Goal: Task Accomplishment & Management: Manage account settings

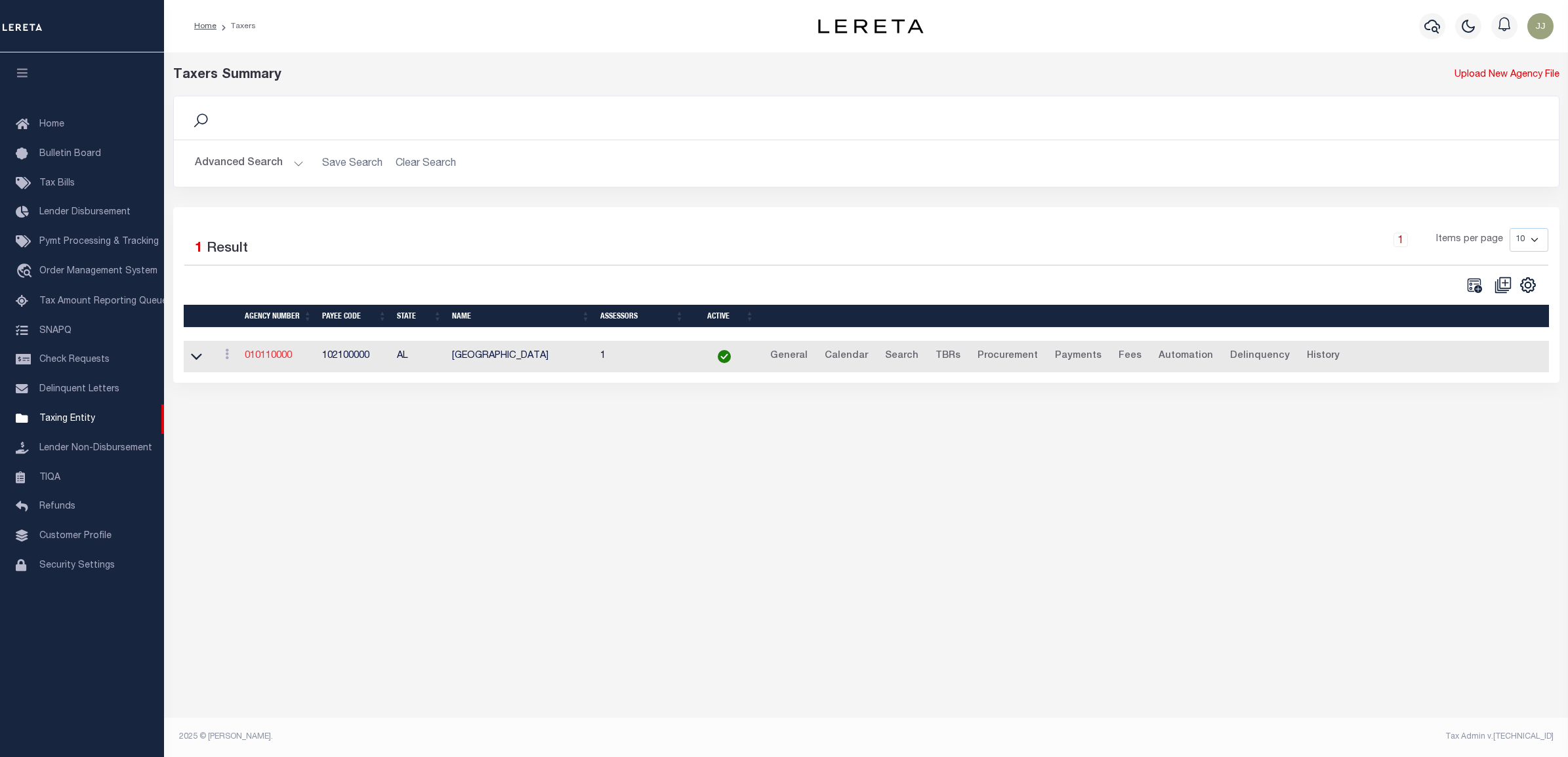
click at [253, 356] on link "010110000" at bounding box center [269, 355] width 47 height 9
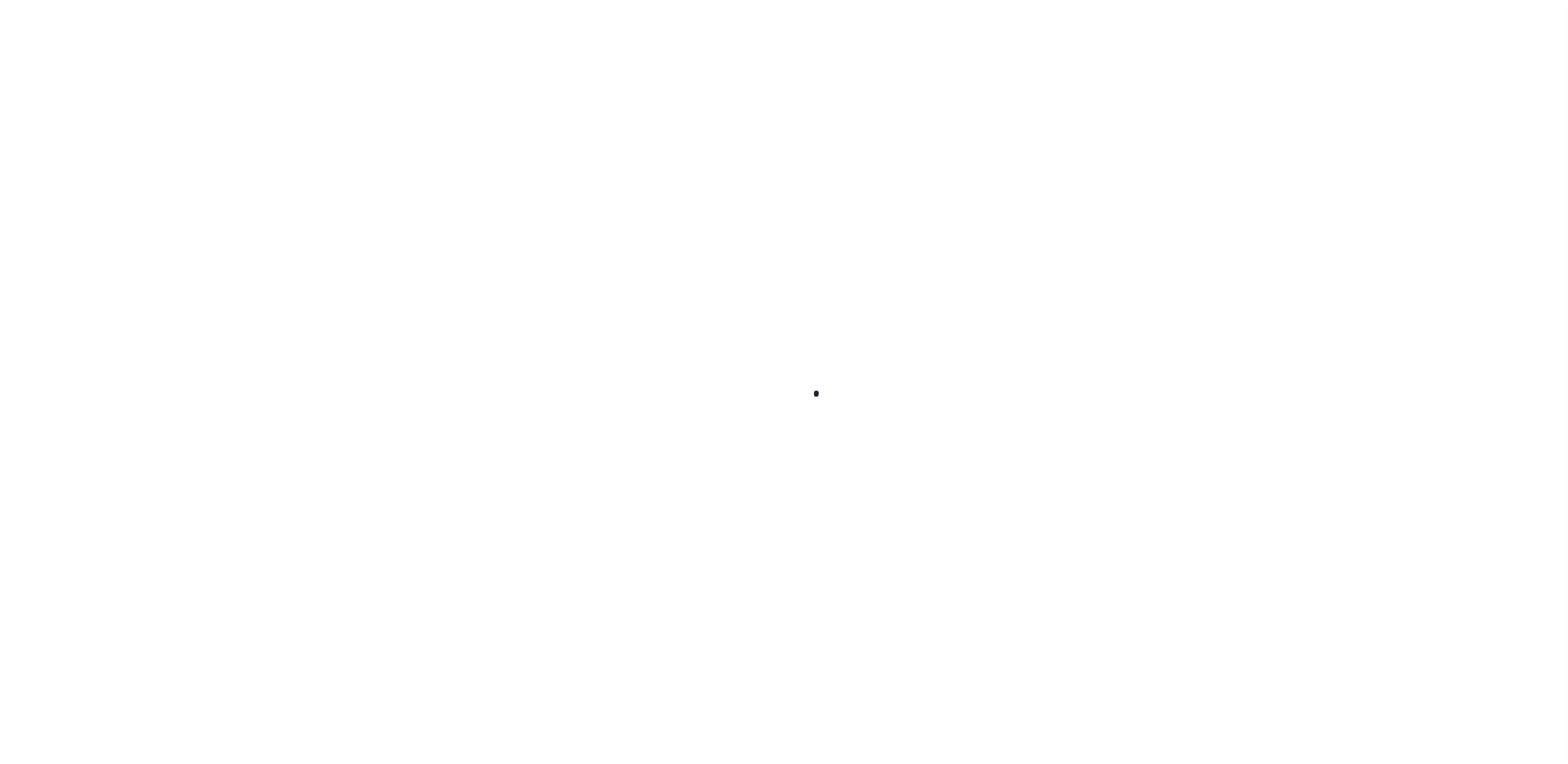
select select
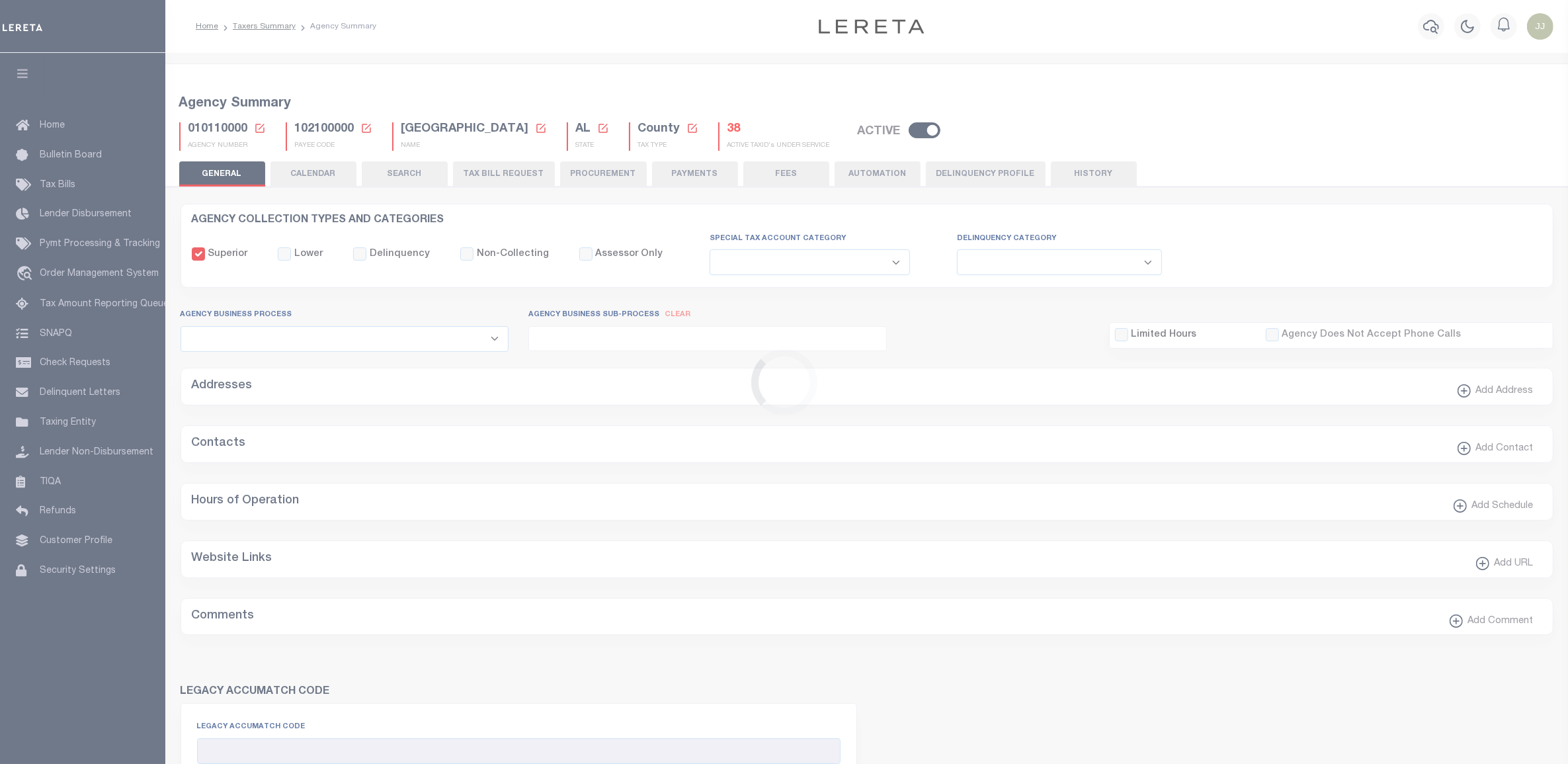
checkbox input "false"
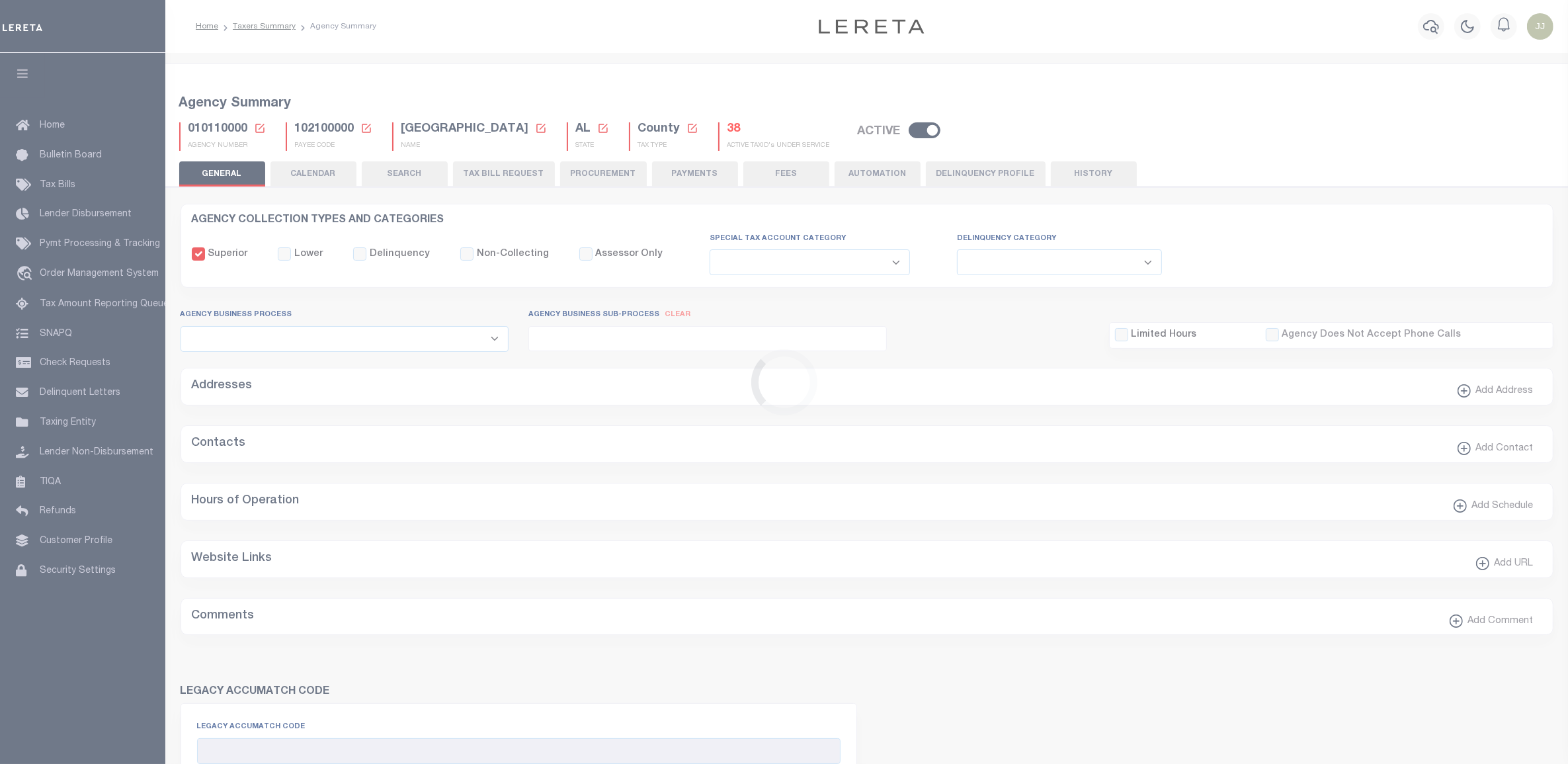
type input "102100000"
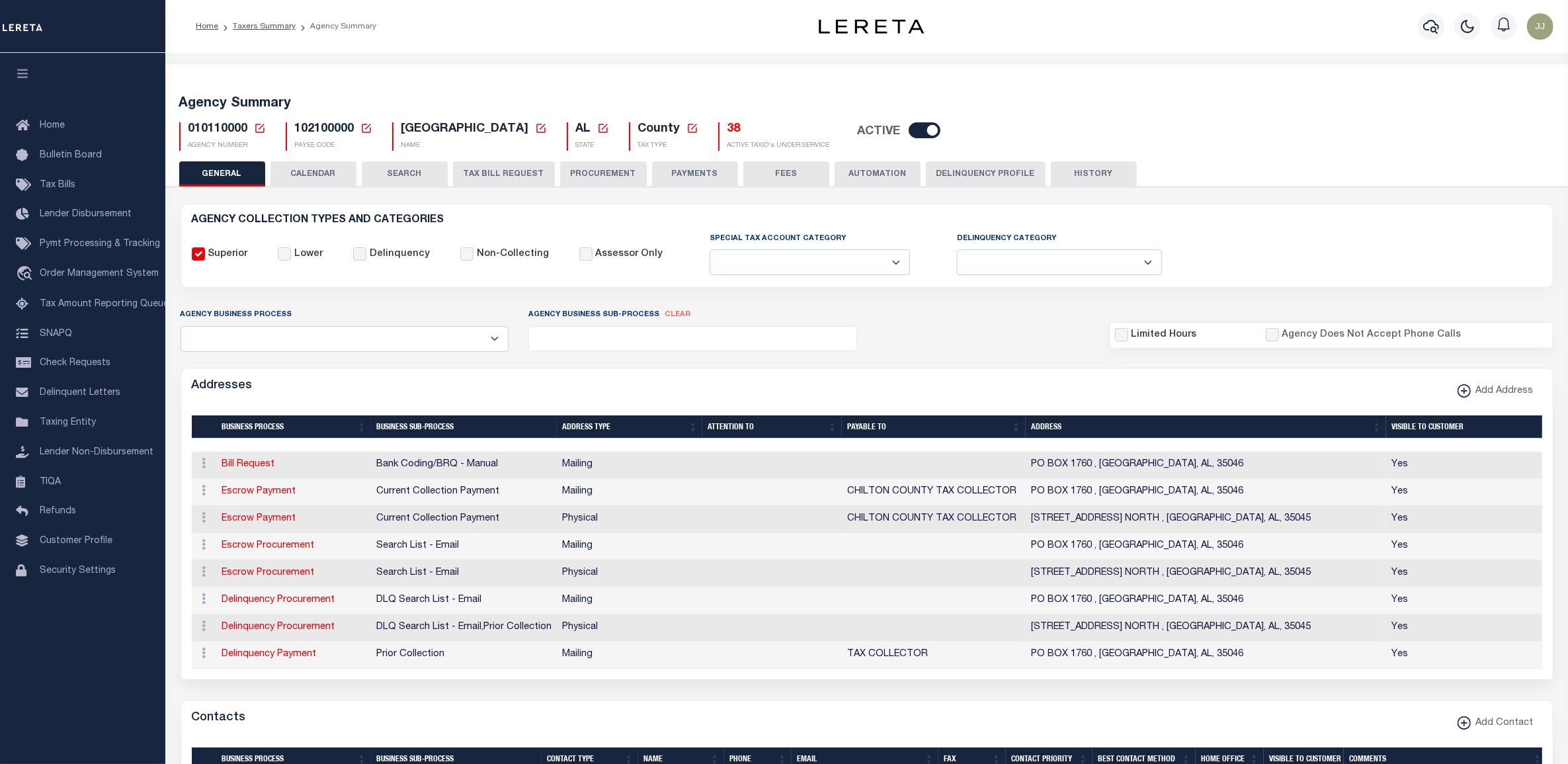
click at [254, 130] on icon at bounding box center [260, 128] width 12 height 12
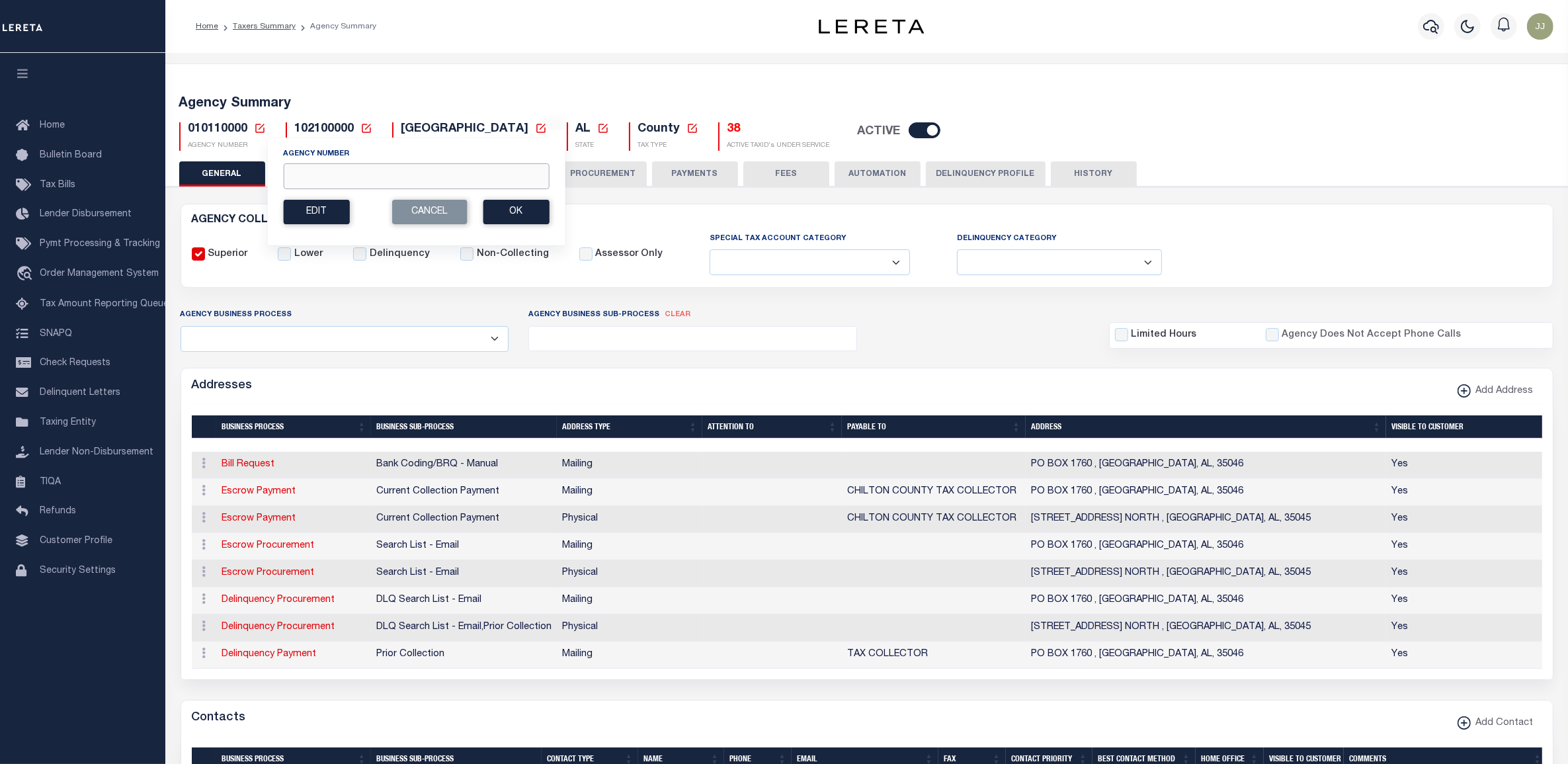
click at [408, 178] on input "Agency Number" at bounding box center [416, 177] width 266 height 26
paste input "270020000"
type input "270020000"
click at [520, 219] on button "Ok" at bounding box center [516, 211] width 66 height 25
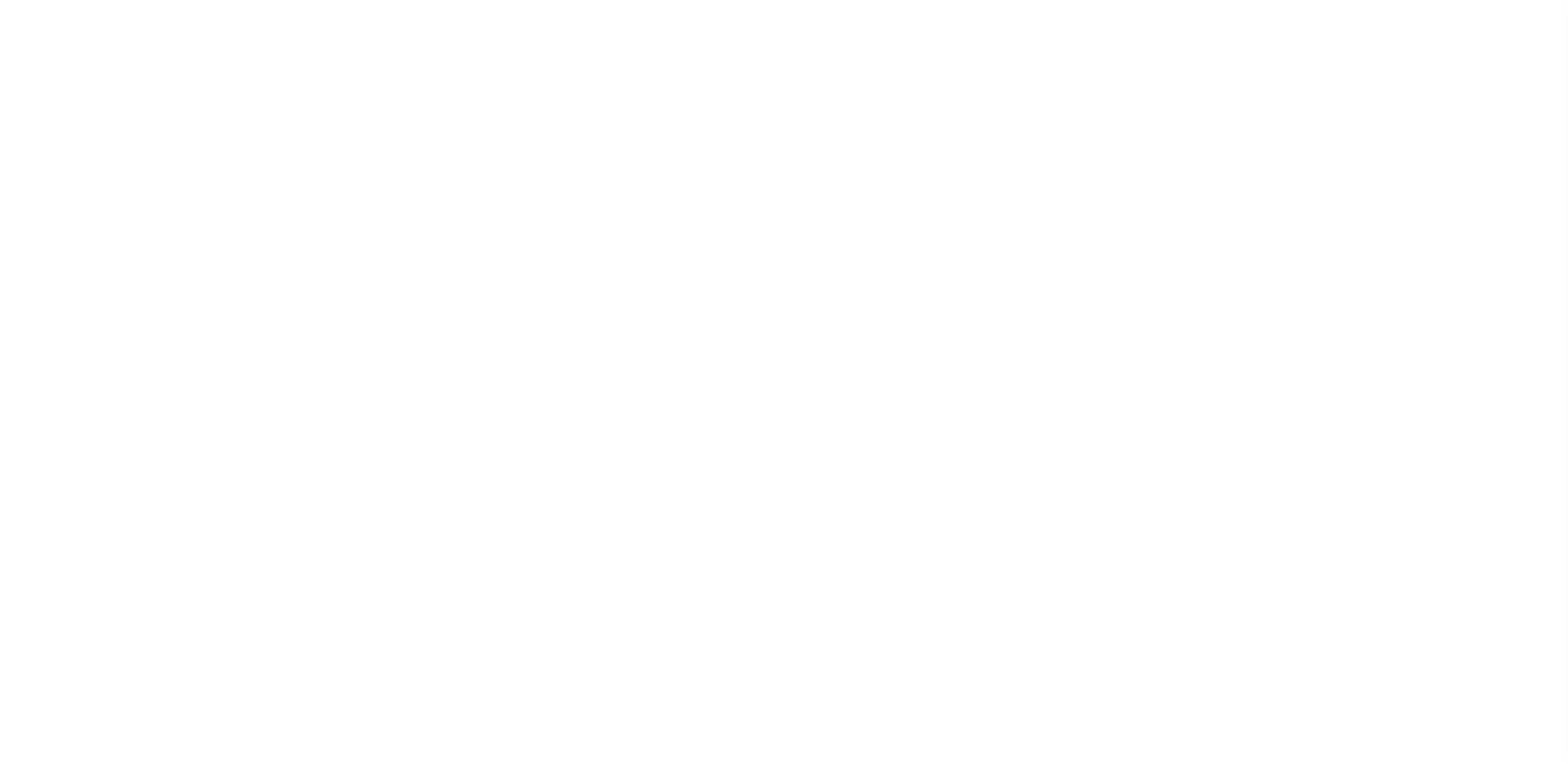
select select
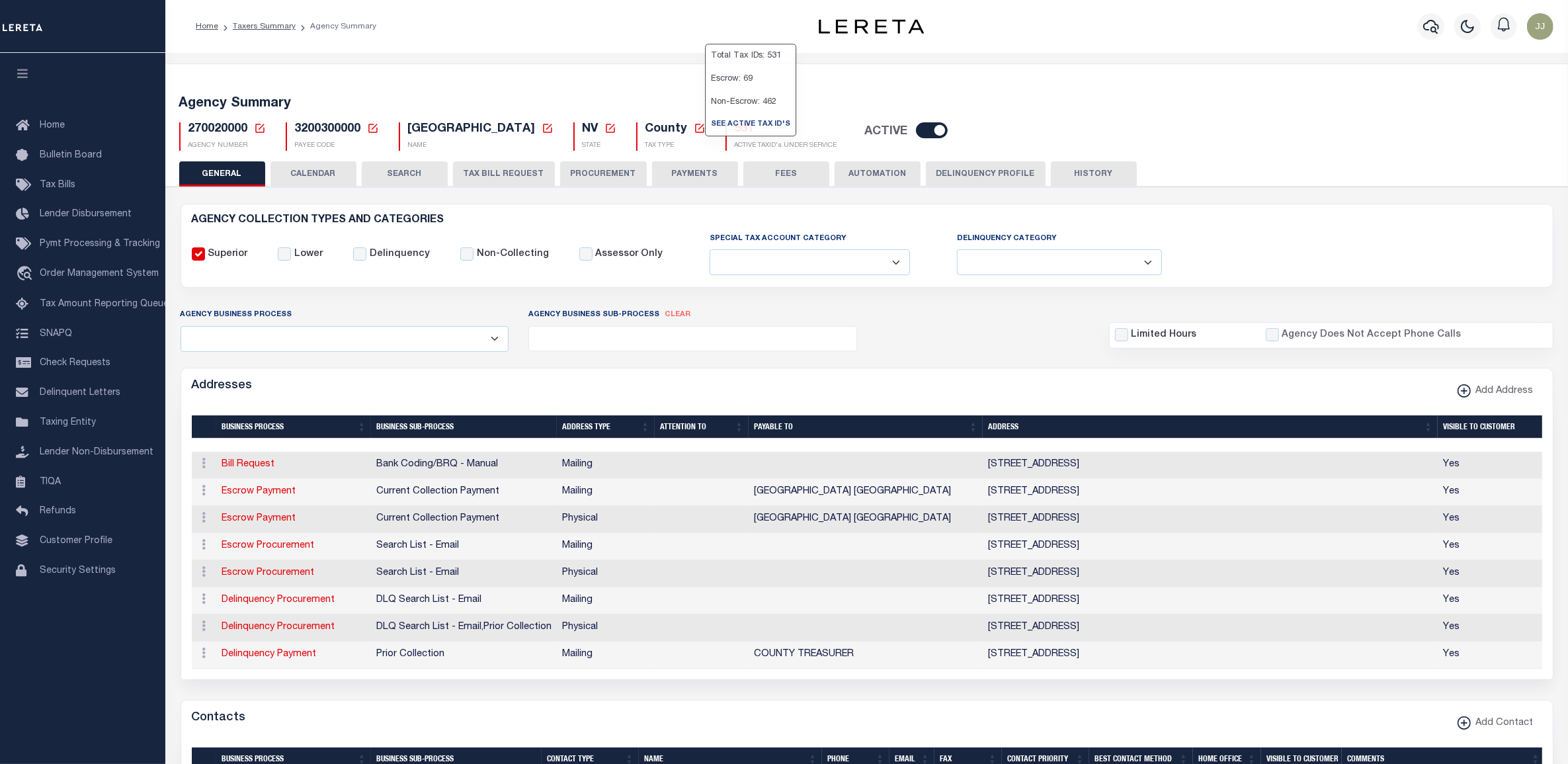
click at [711, 90] on p "Escrow: 69" at bounding box center [750, 78] width 90 height 23
click at [511, 178] on button "TAX BILL REQUEST" at bounding box center [504, 174] width 102 height 25
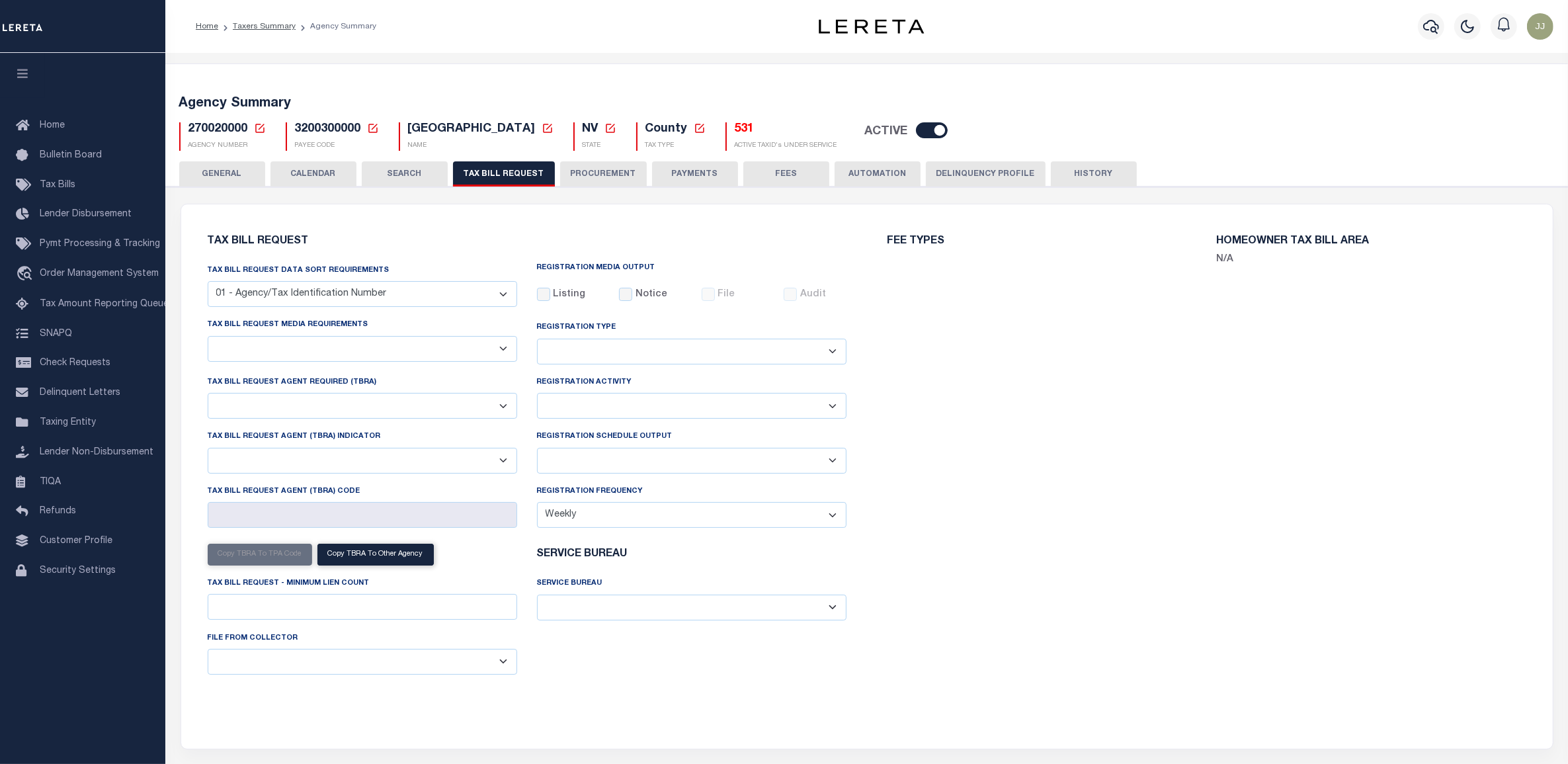
select select "28"
select select "22"
select select "false"
select select "14"
select select "1"
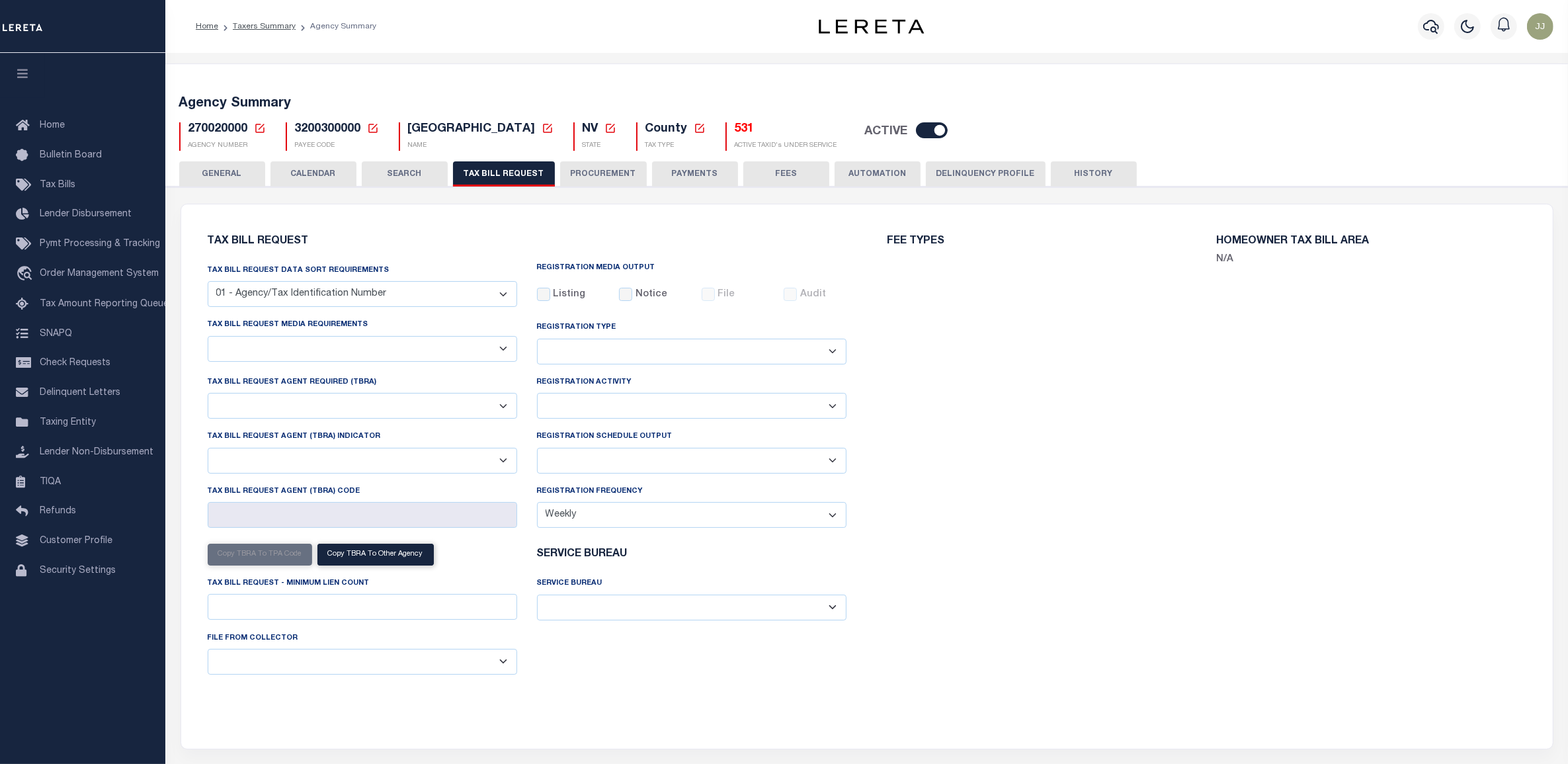
select select
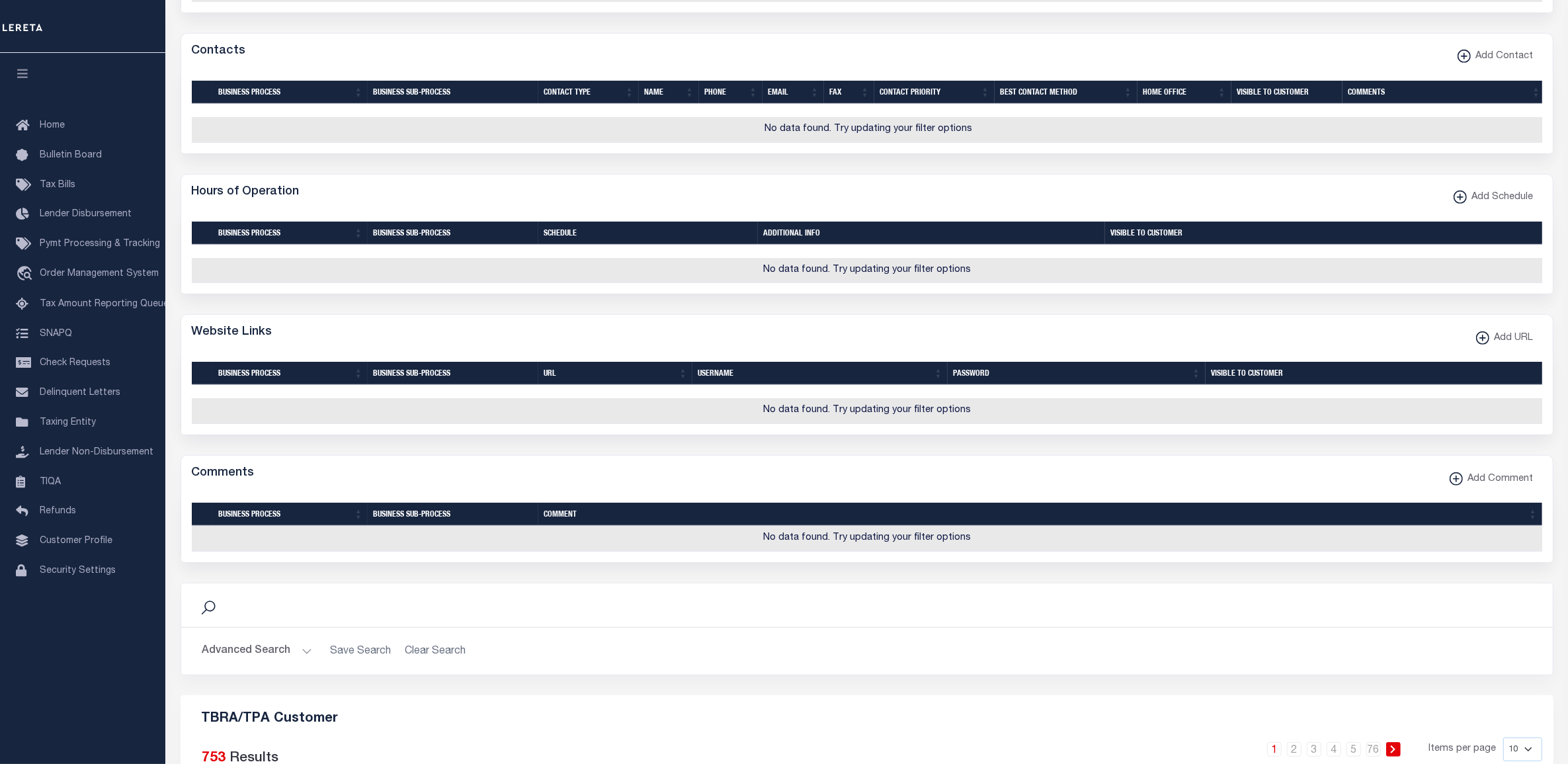
scroll to position [1076, 0]
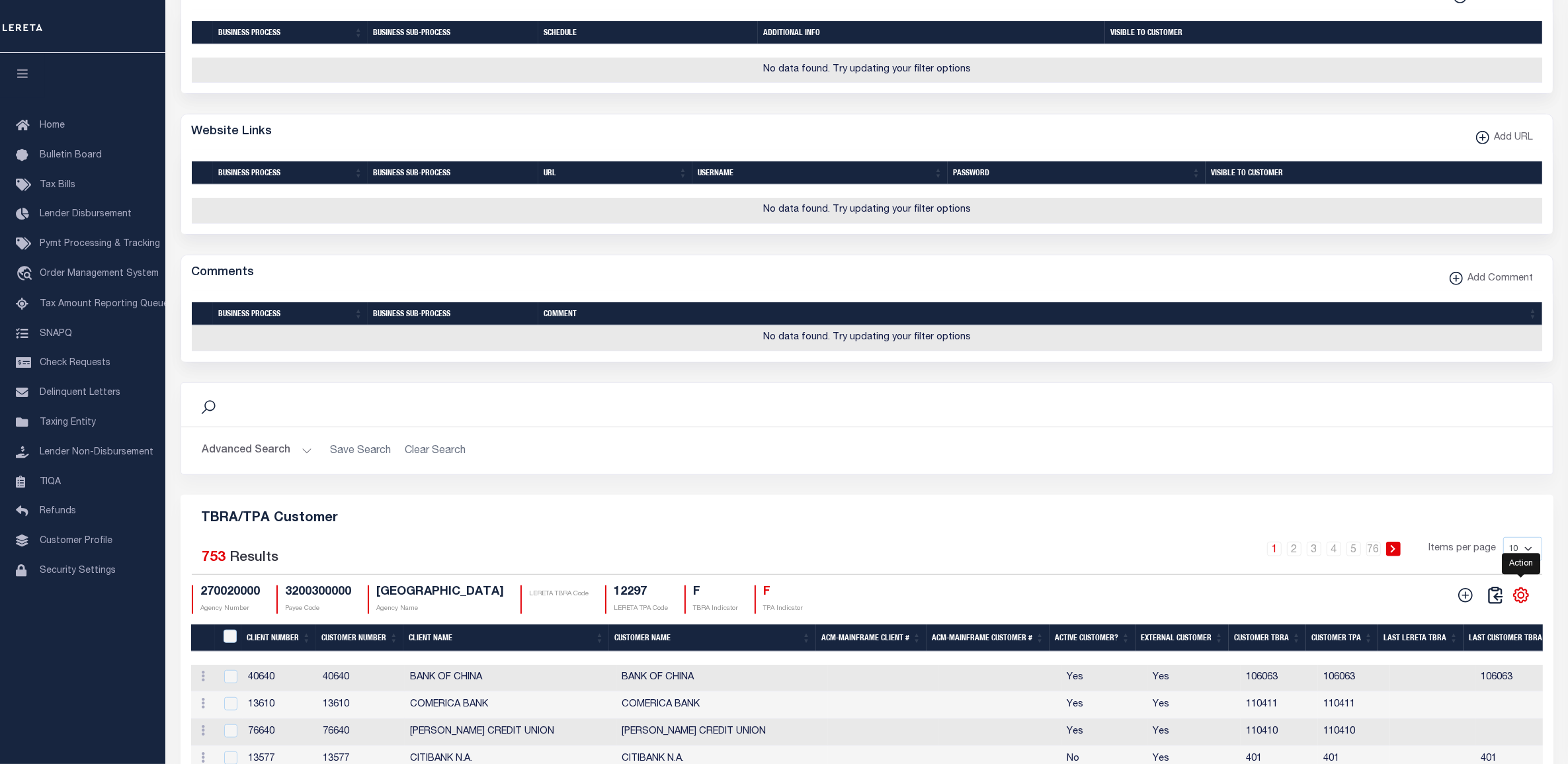
click at [1522, 604] on icon "" at bounding box center [1520, 594] width 17 height 17
click at [1445, 432] on link "CSV" at bounding box center [1467, 419] width 129 height 26
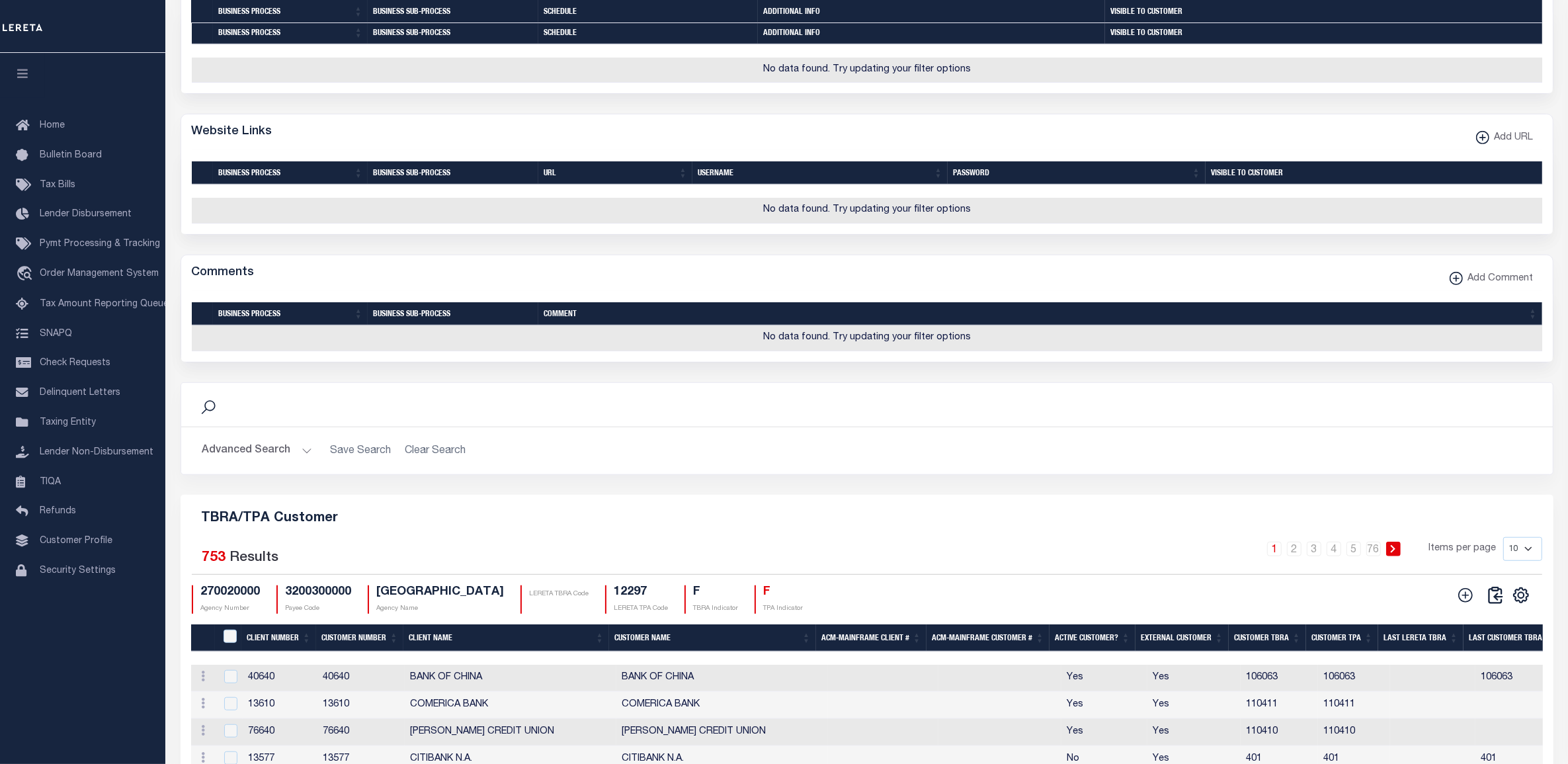
scroll to position [1158, 0]
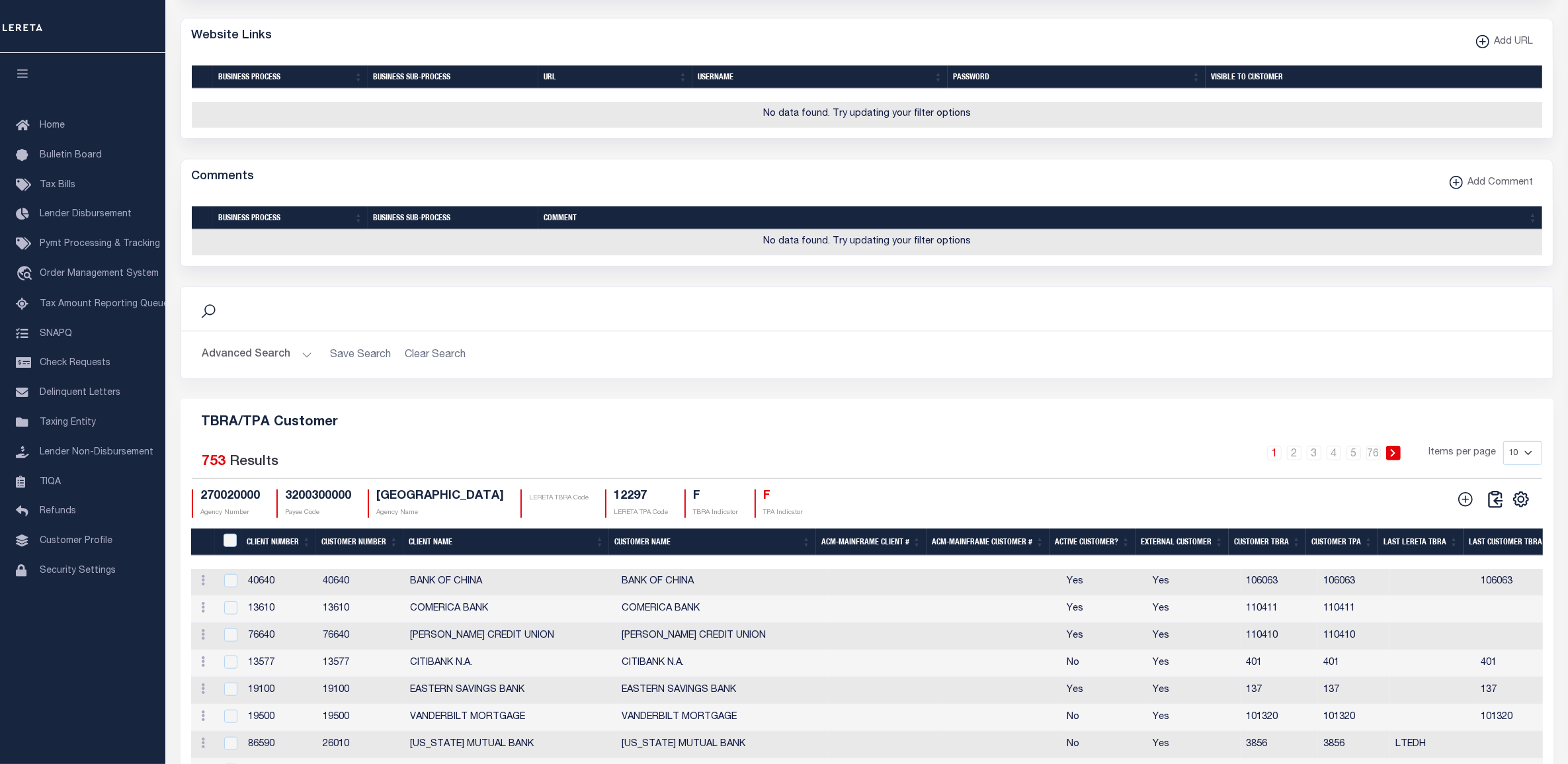
click at [1306, 399] on div "Search Advanced Search Save Search Clear Search Is Is" at bounding box center [867, 342] width 1392 height 112
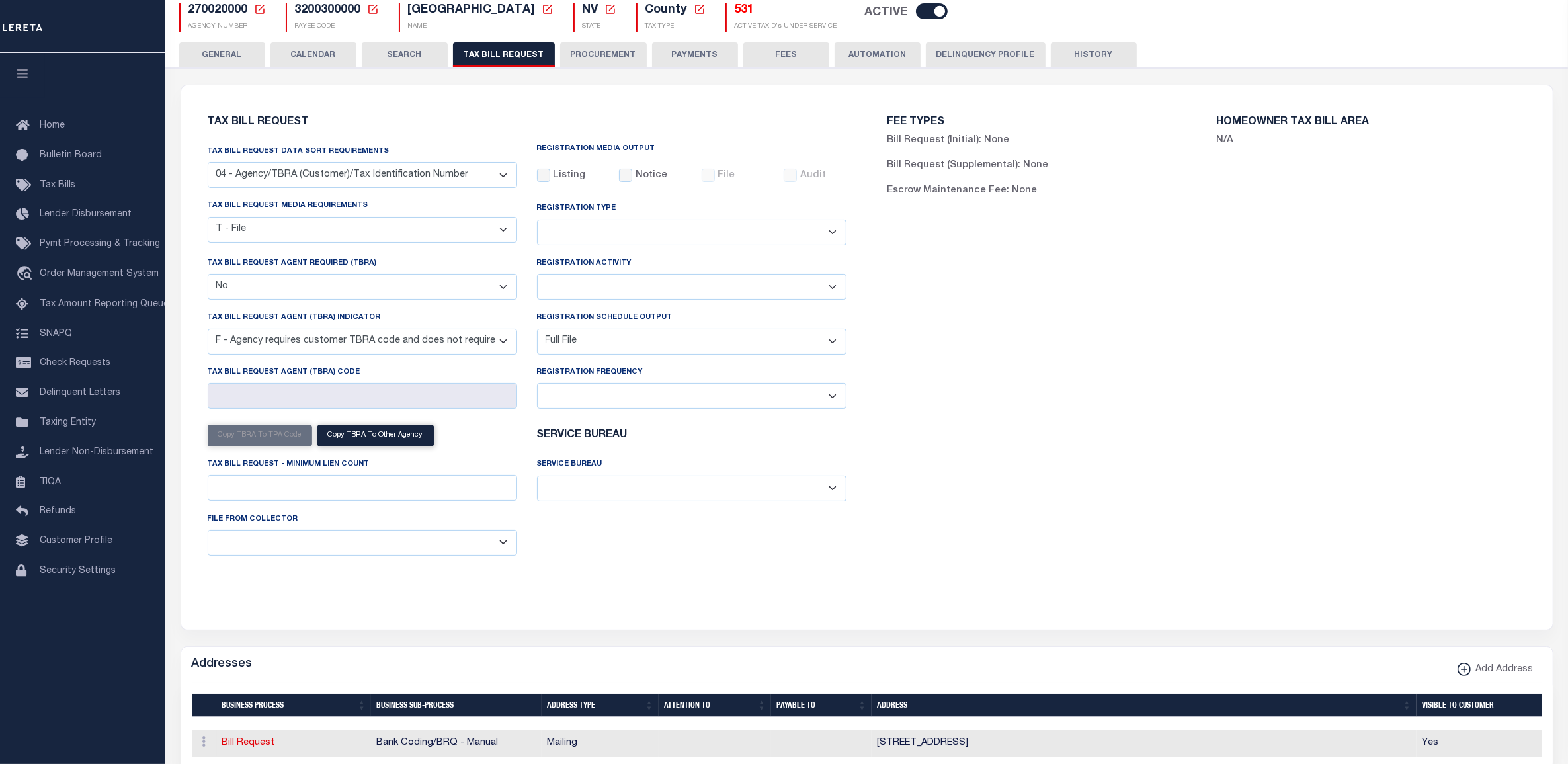
scroll to position [0, 0]
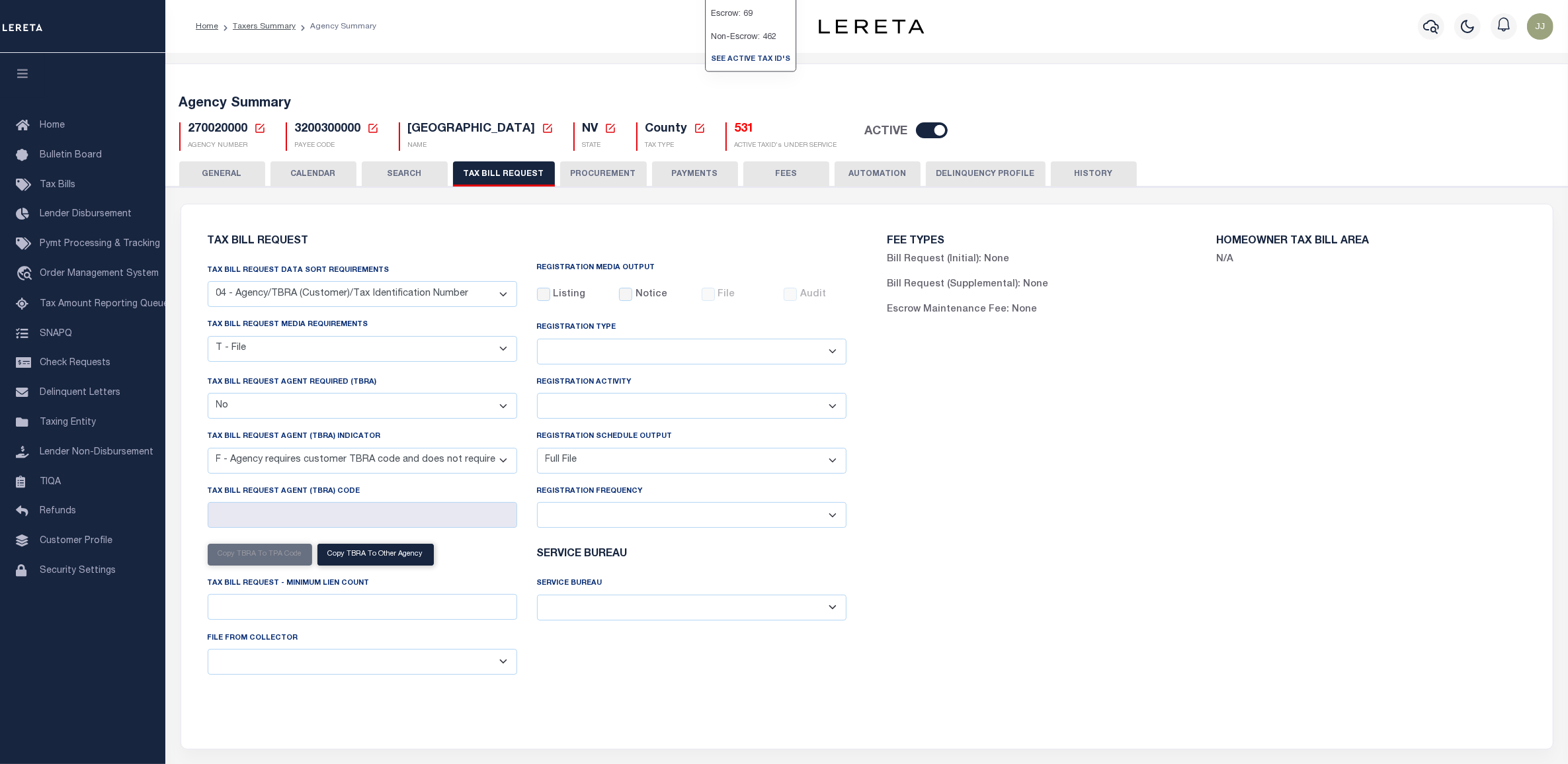
click at [735, 129] on h5 "531" at bounding box center [785, 129] width 102 height 15
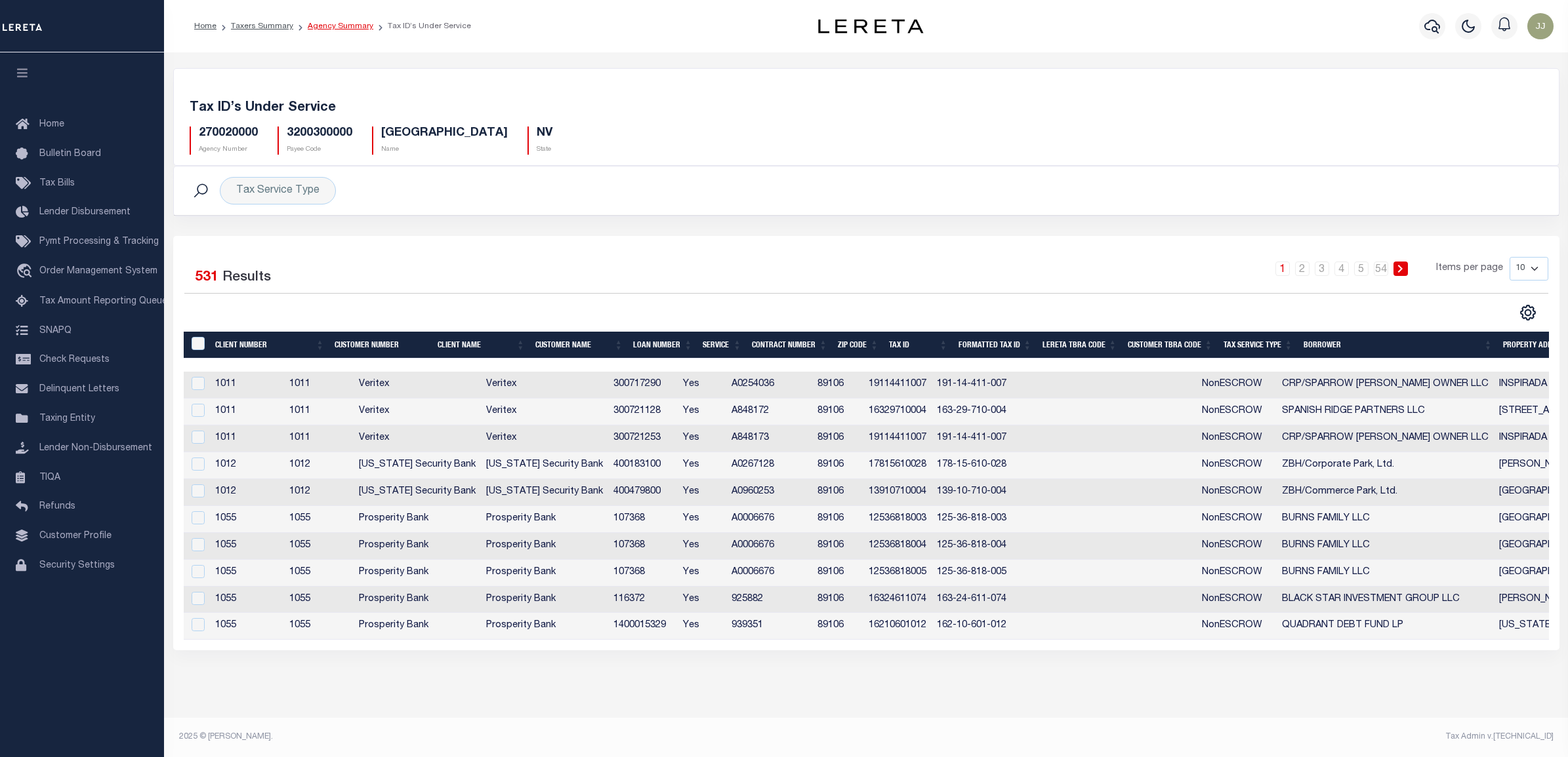
click at [322, 23] on link "Agency Summary" at bounding box center [340, 27] width 66 height 8
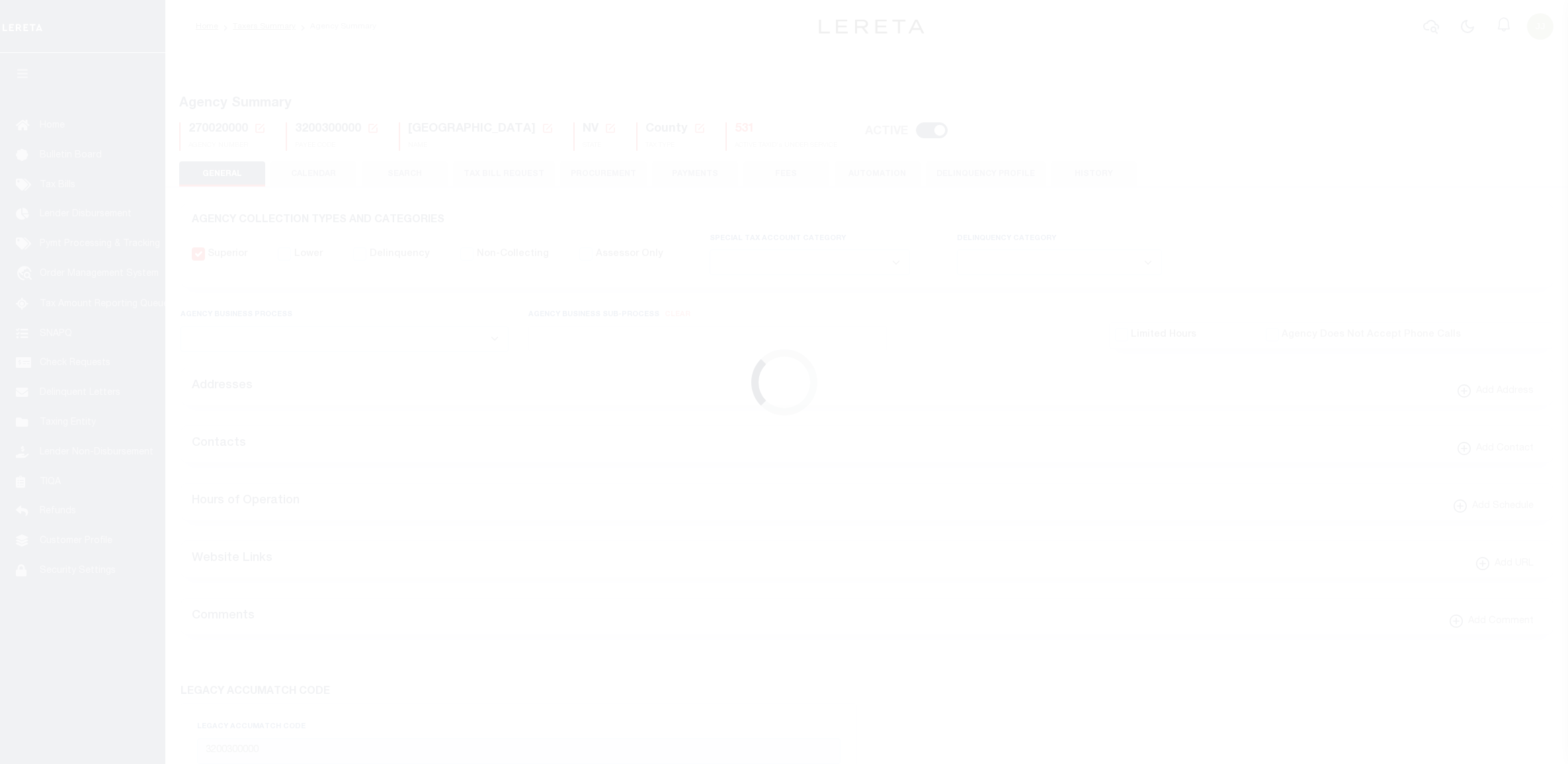
select select
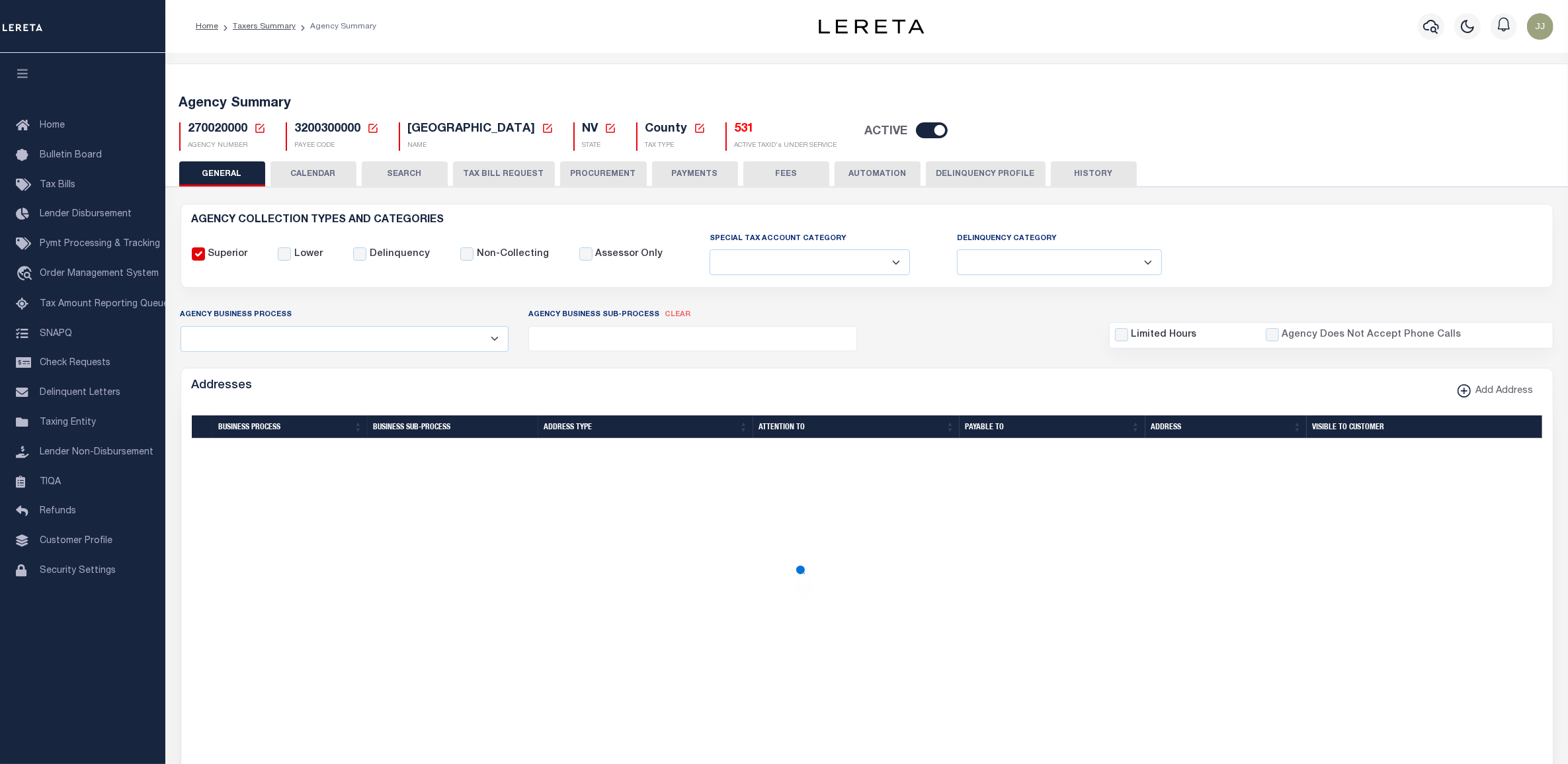
click at [259, 127] on icon at bounding box center [260, 128] width 12 height 12
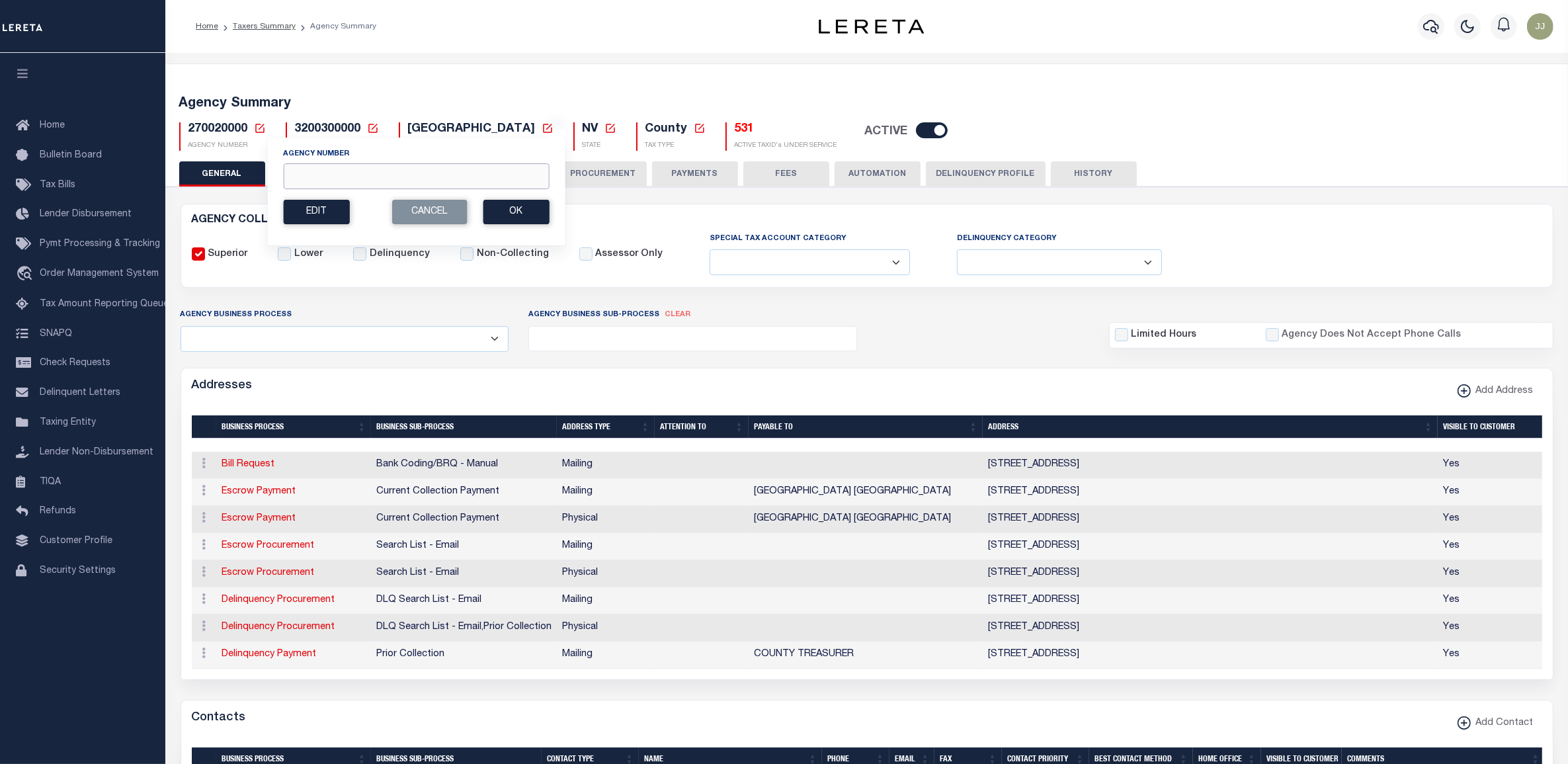
click at [338, 186] on input "Agency Number" at bounding box center [416, 177] width 266 height 26
paste input "450530000"
type input "450530000"
click at [503, 219] on button "Ok" at bounding box center [516, 211] width 66 height 25
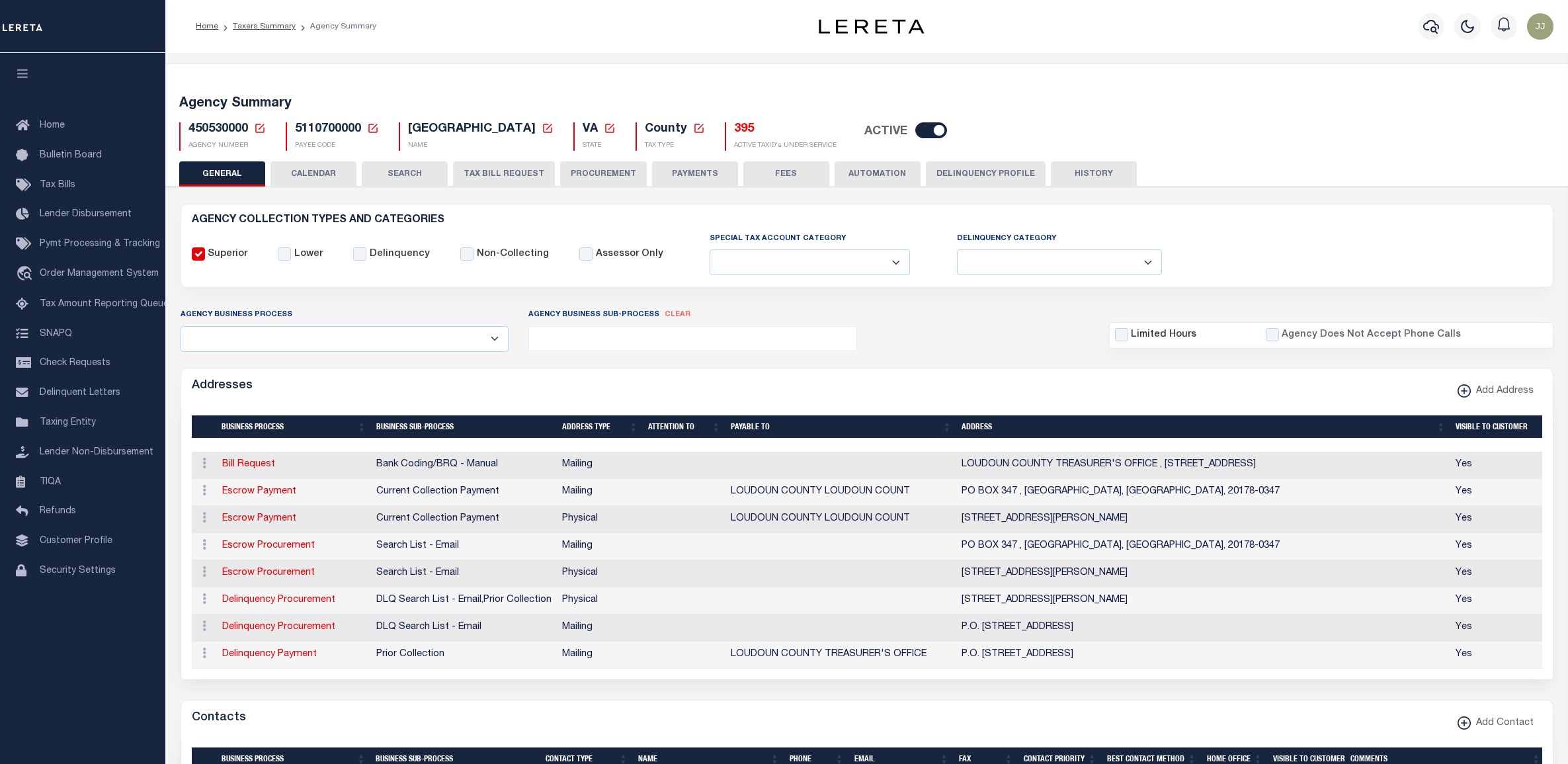
select select
click at [734, 133] on h5 "395" at bounding box center [784, 129] width 102 height 15
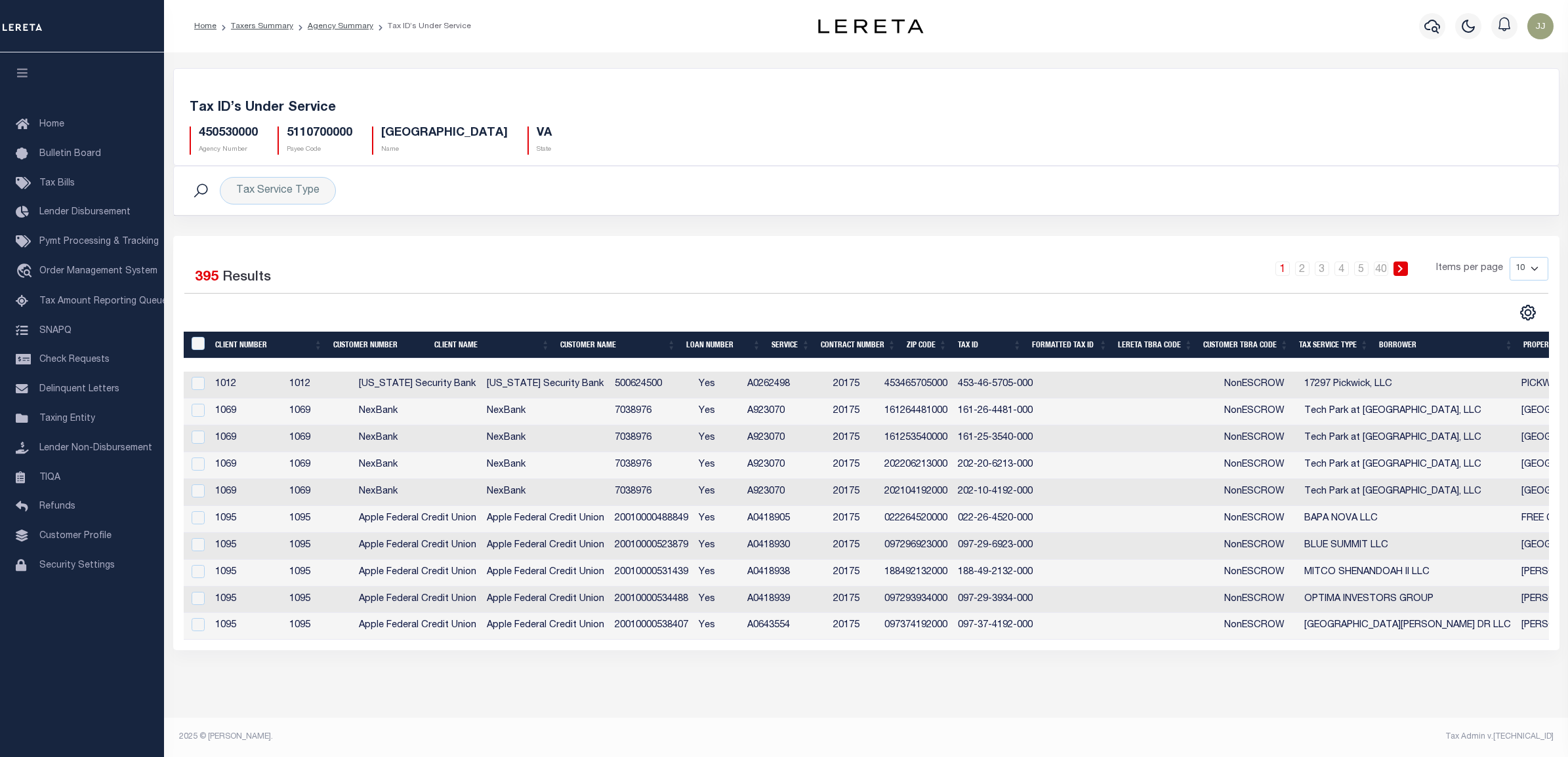
click at [1517, 318] on div "CSV Export Selected Print Show Filter Show Search Columns 0: 1: Client Number 2…" at bounding box center [1527, 312] width 21 height 17
click at [1529, 319] on icon "" at bounding box center [1527, 312] width 17 height 17
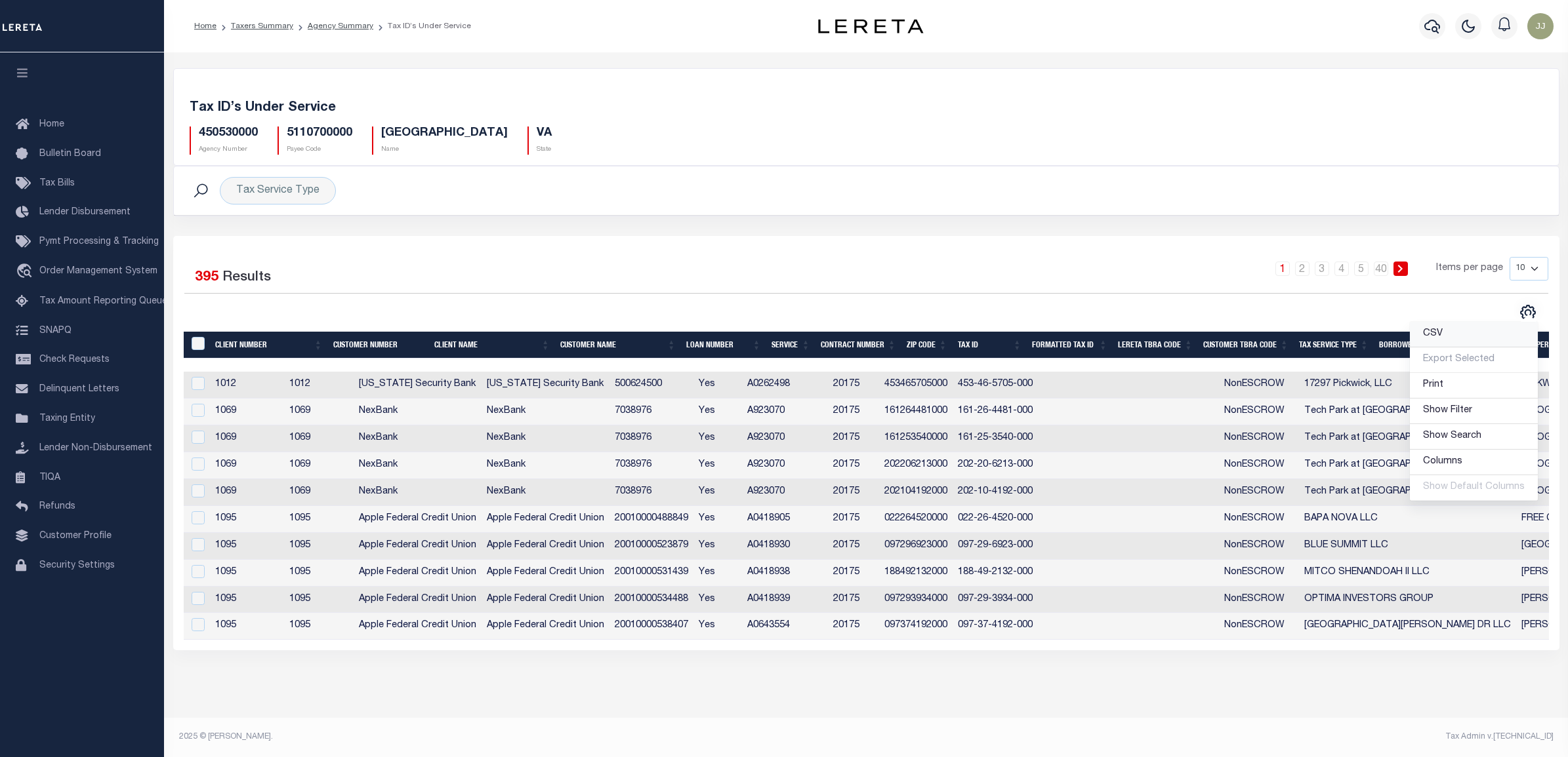
click at [1479, 334] on link "CSV" at bounding box center [1474, 334] width 128 height 26
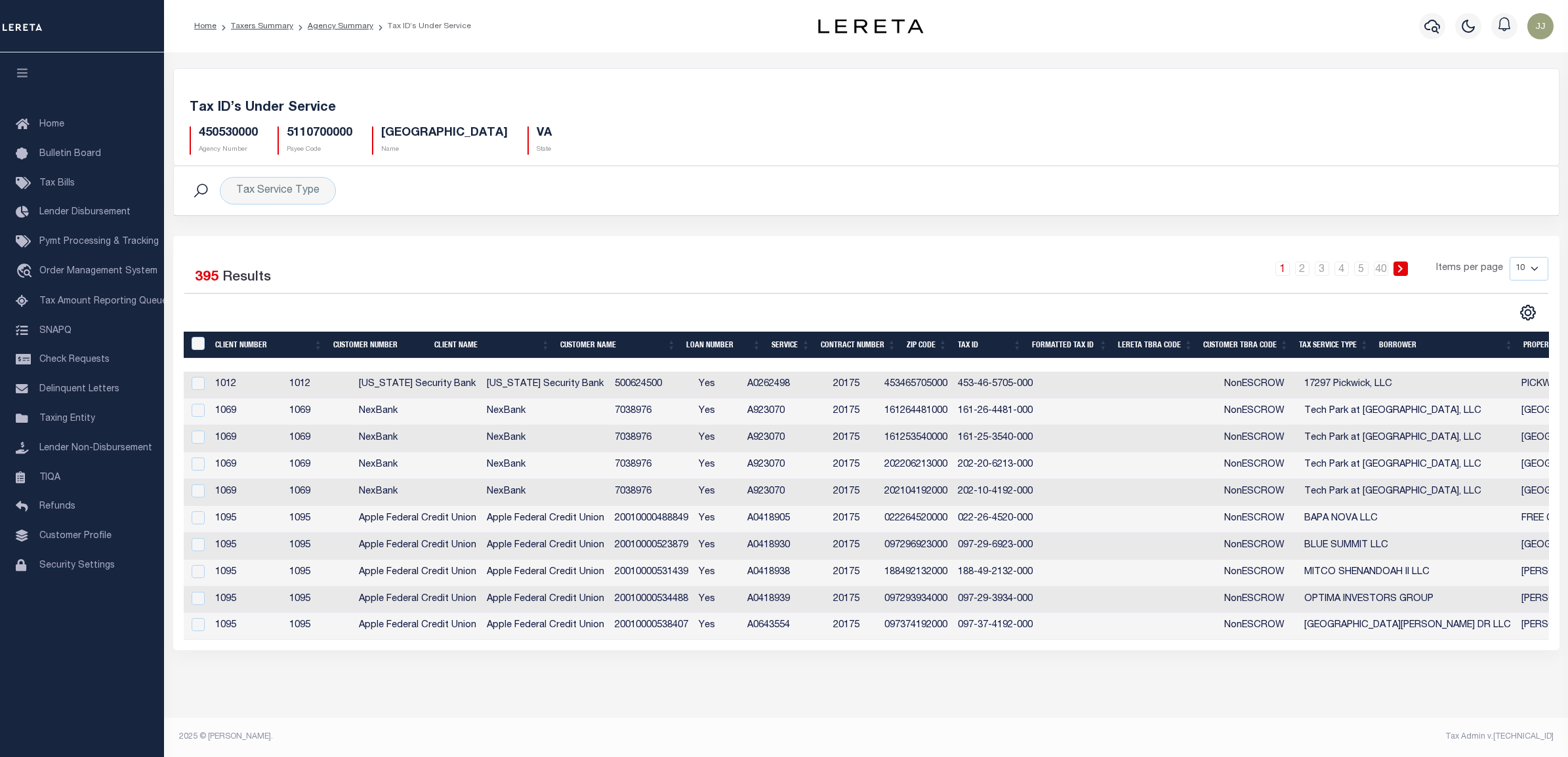
click at [611, 266] on div "1 2 3 4 5 … 40 Items per page 10 25 50 100" at bounding box center [1039, 273] width 1018 height 34
click at [883, 221] on div "Tax Service Type Search Advanced Search Save Search Clear Search Service Contai…" at bounding box center [866, 201] width 1406 height 70
click at [729, 148] on div "450530000 Agency Number 5110700000 Payee Code LOUDOUN COUNTY Name VA State" at bounding box center [867, 135] width 1373 height 38
click at [666, 262] on div "1 2 3 4 5 … 40 Items per page 10 25 50 100" at bounding box center [1039, 273] width 1018 height 34
click at [325, 25] on link "Agency Summary" at bounding box center [340, 27] width 66 height 8
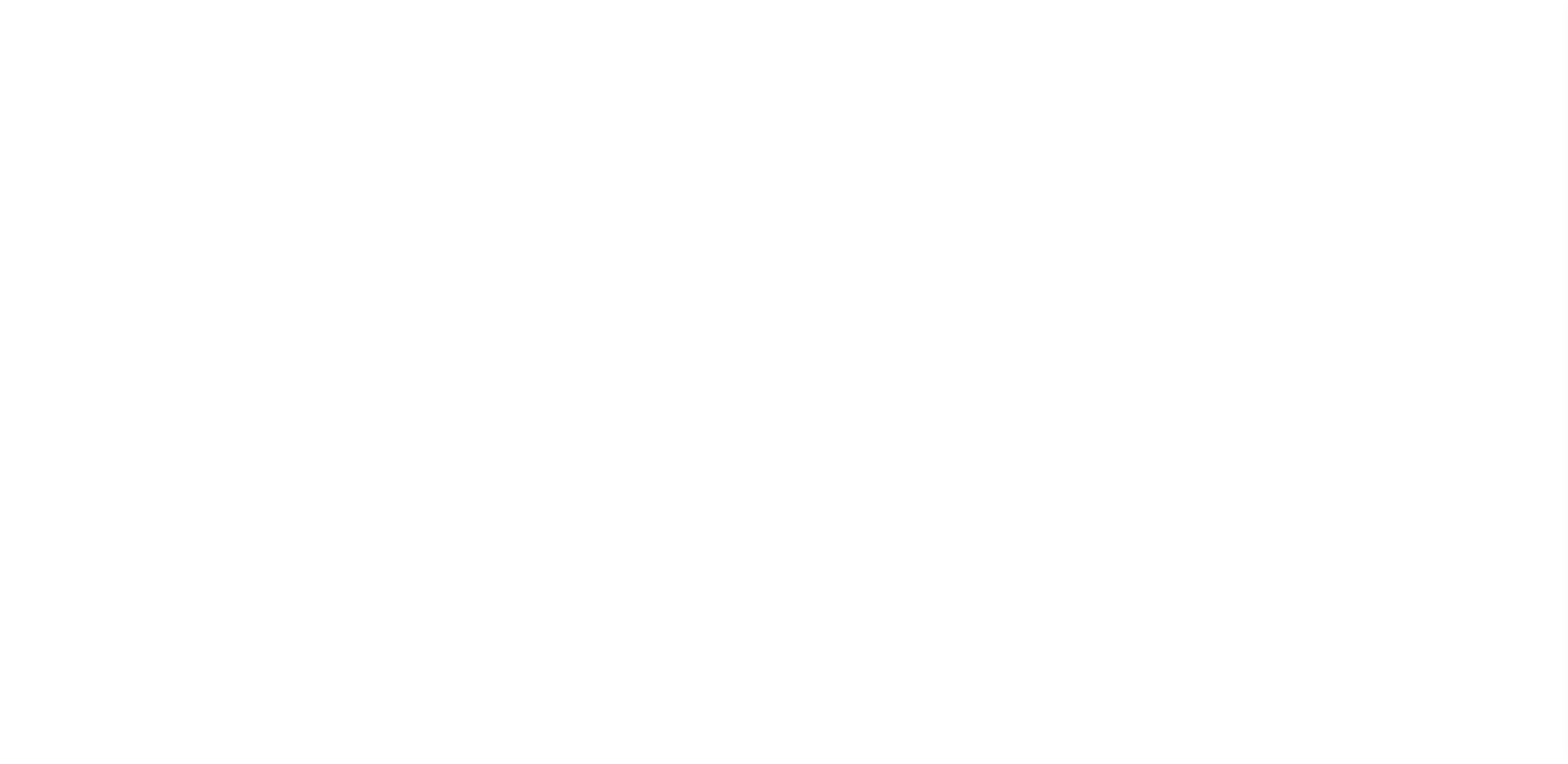
select select
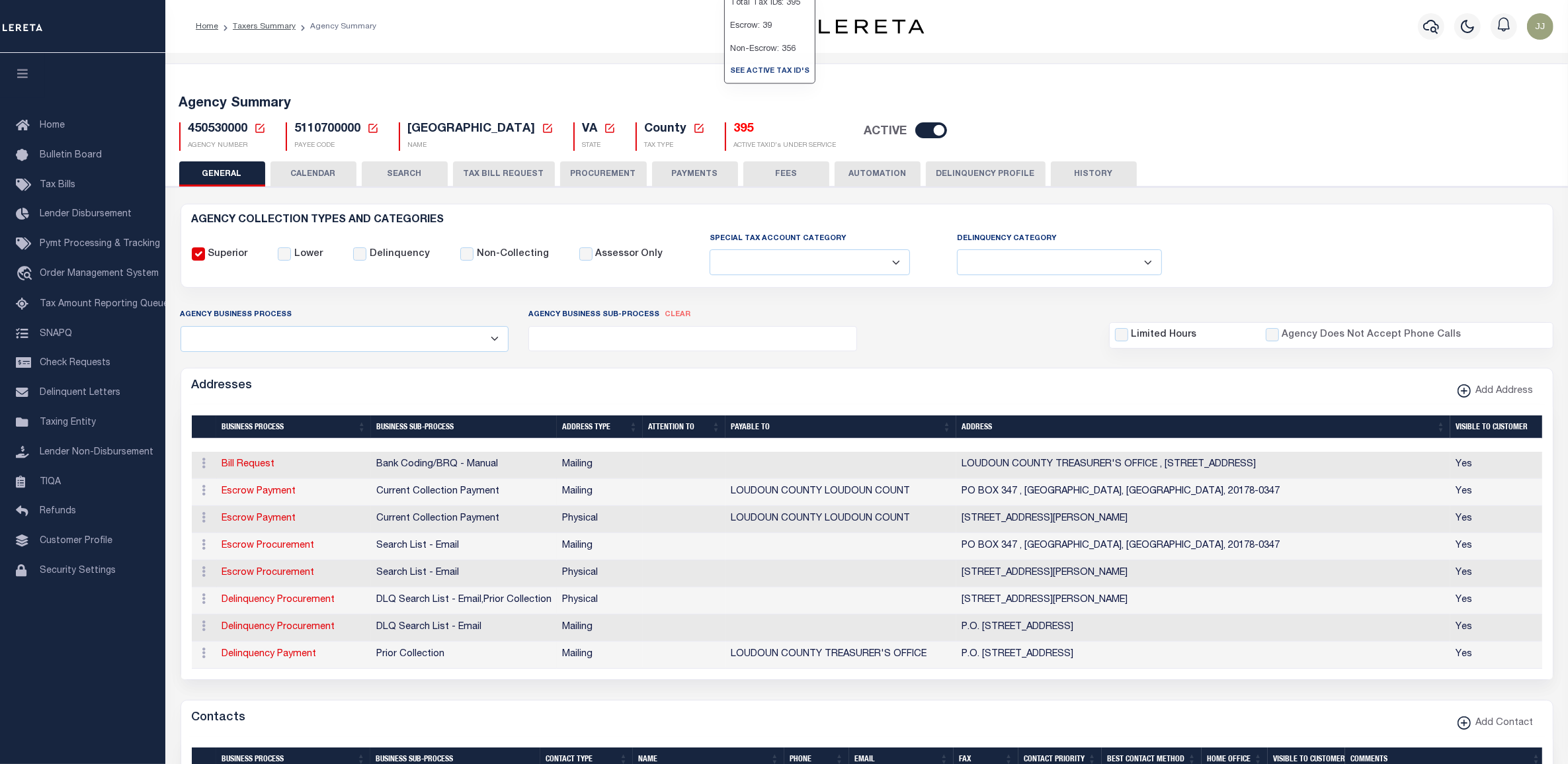
click at [734, 128] on h5 "395" at bounding box center [784, 129] width 102 height 15
select select
click at [485, 173] on button "TAX BILL REQUEST" at bounding box center [504, 174] width 102 height 25
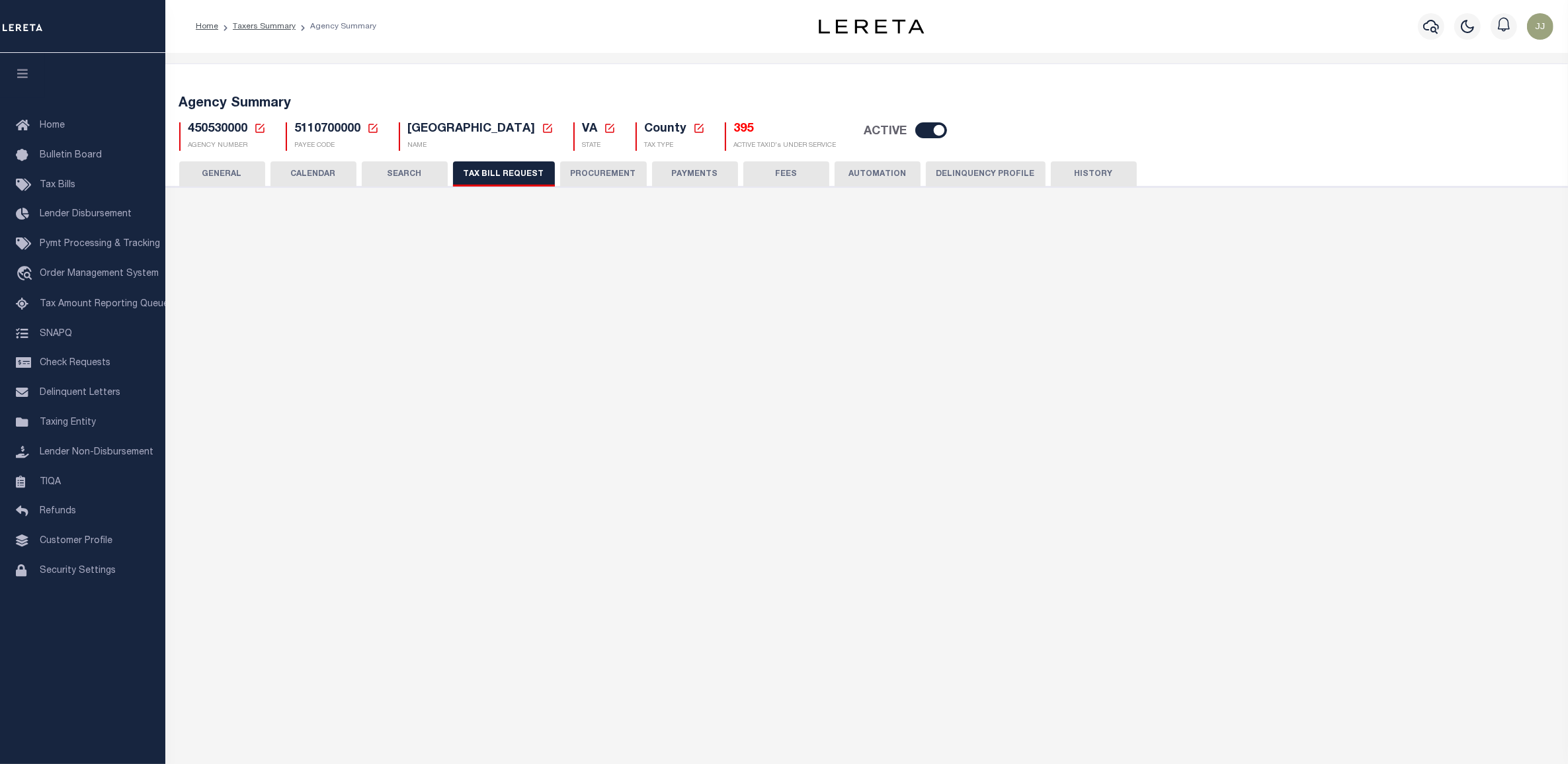
checkbox input "false"
select select "22"
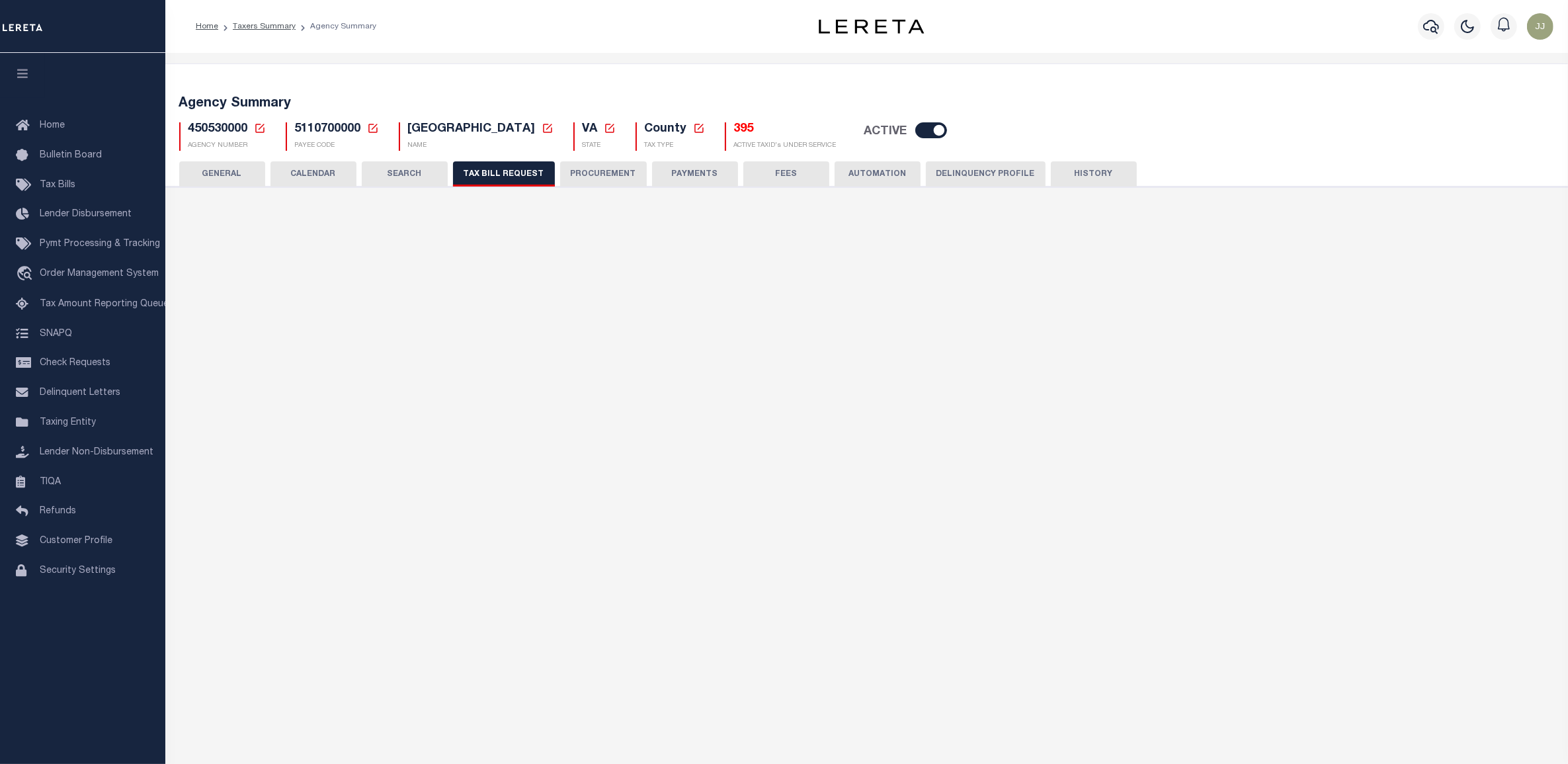
select select "true"
select select "14"
type input "000000558"
select select
type input "10"
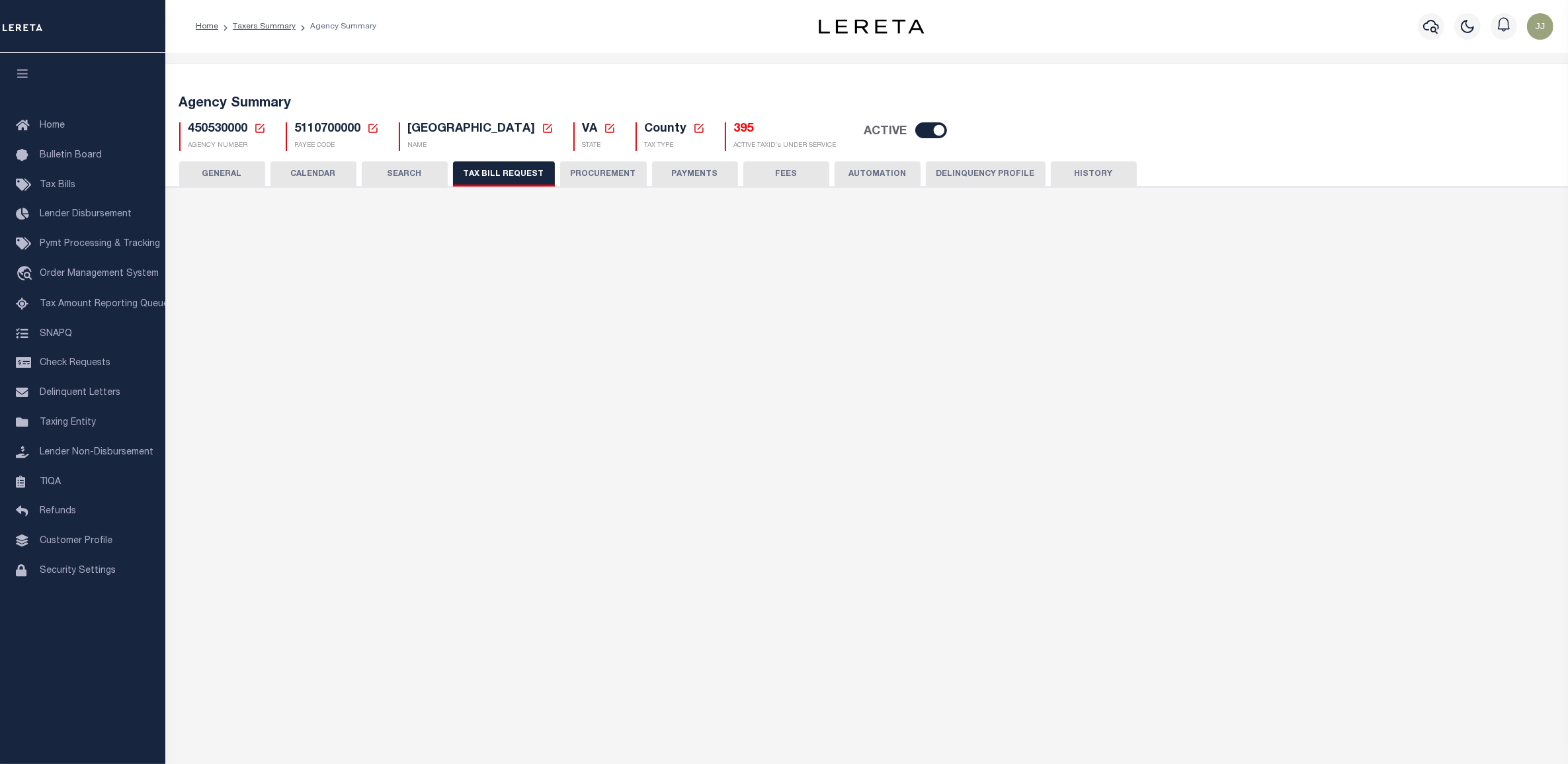
select select "3"
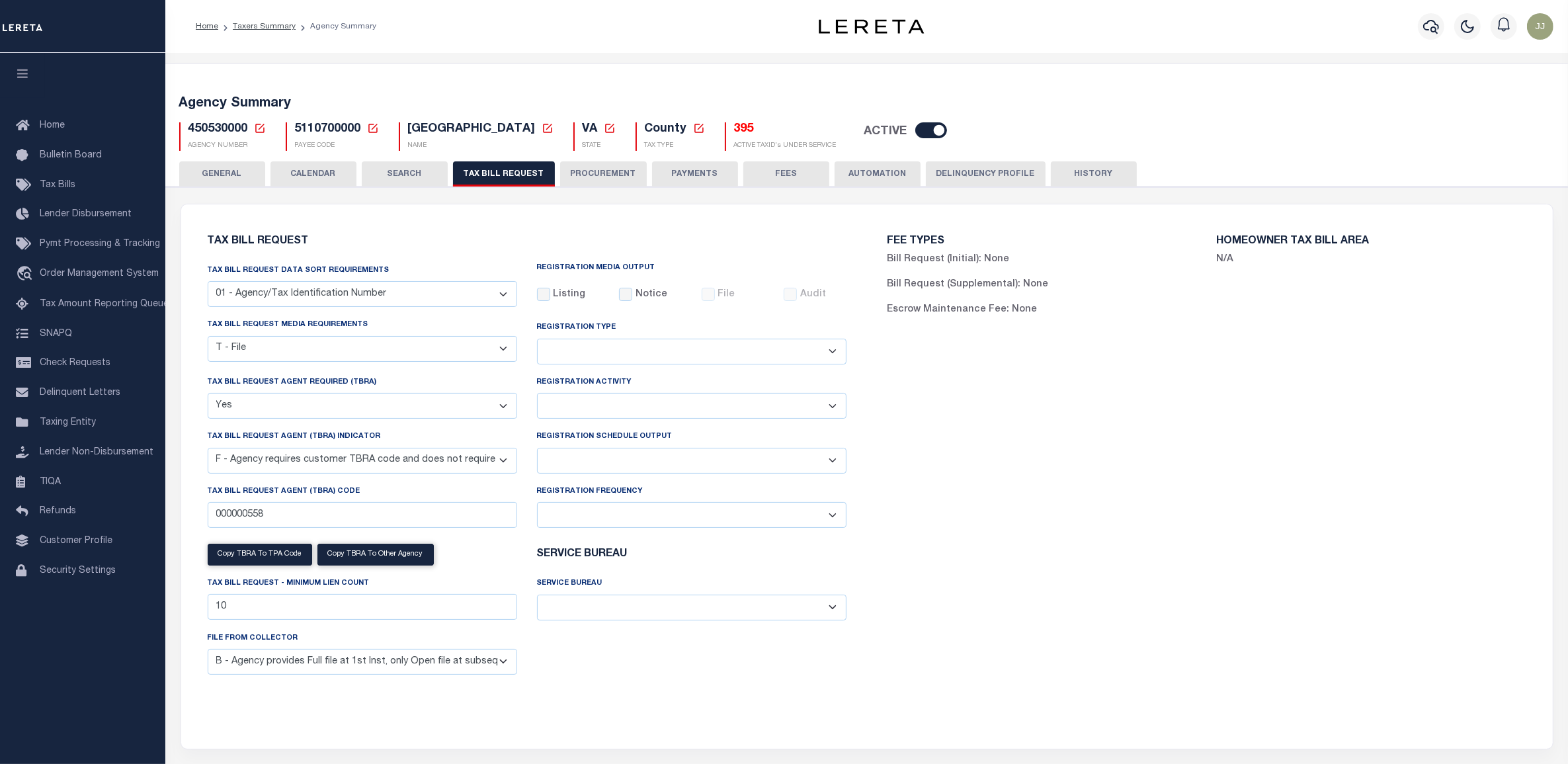
click at [734, 130] on h5 "395" at bounding box center [784, 129] width 102 height 15
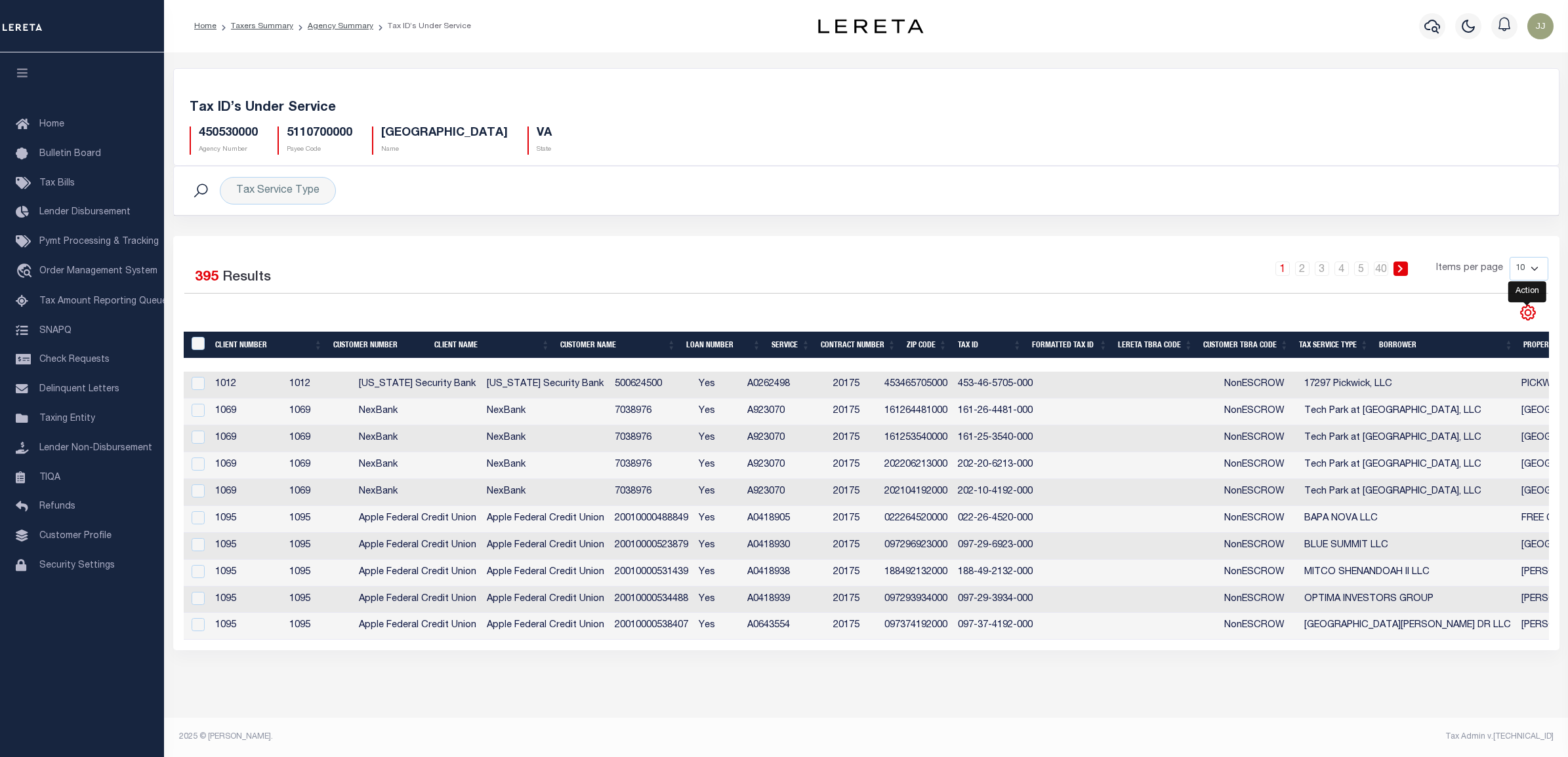
click at [1533, 312] on icon "" at bounding box center [1528, 313] width 15 height 15
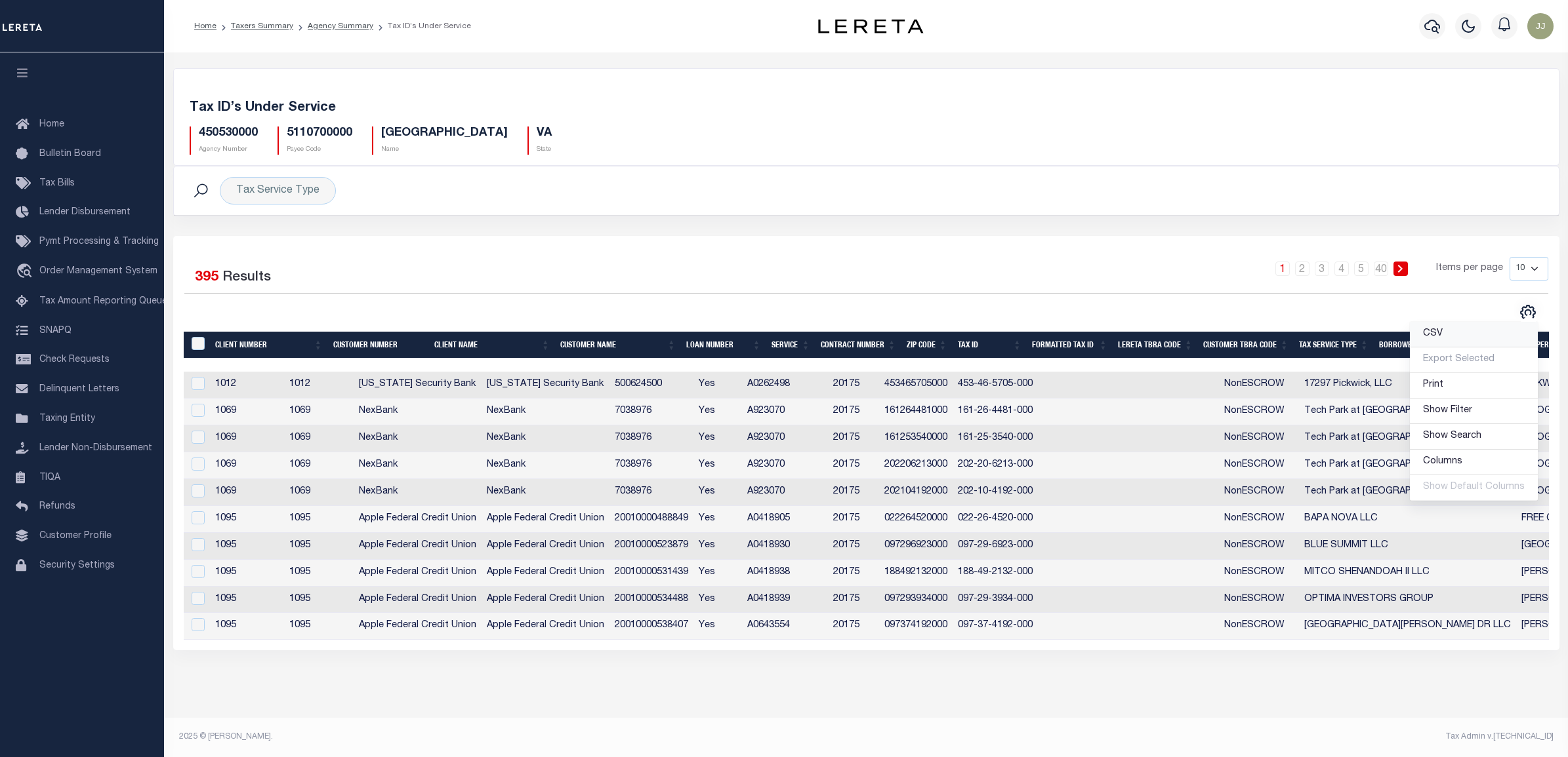
click at [1483, 339] on link "CSV" at bounding box center [1474, 334] width 128 height 26
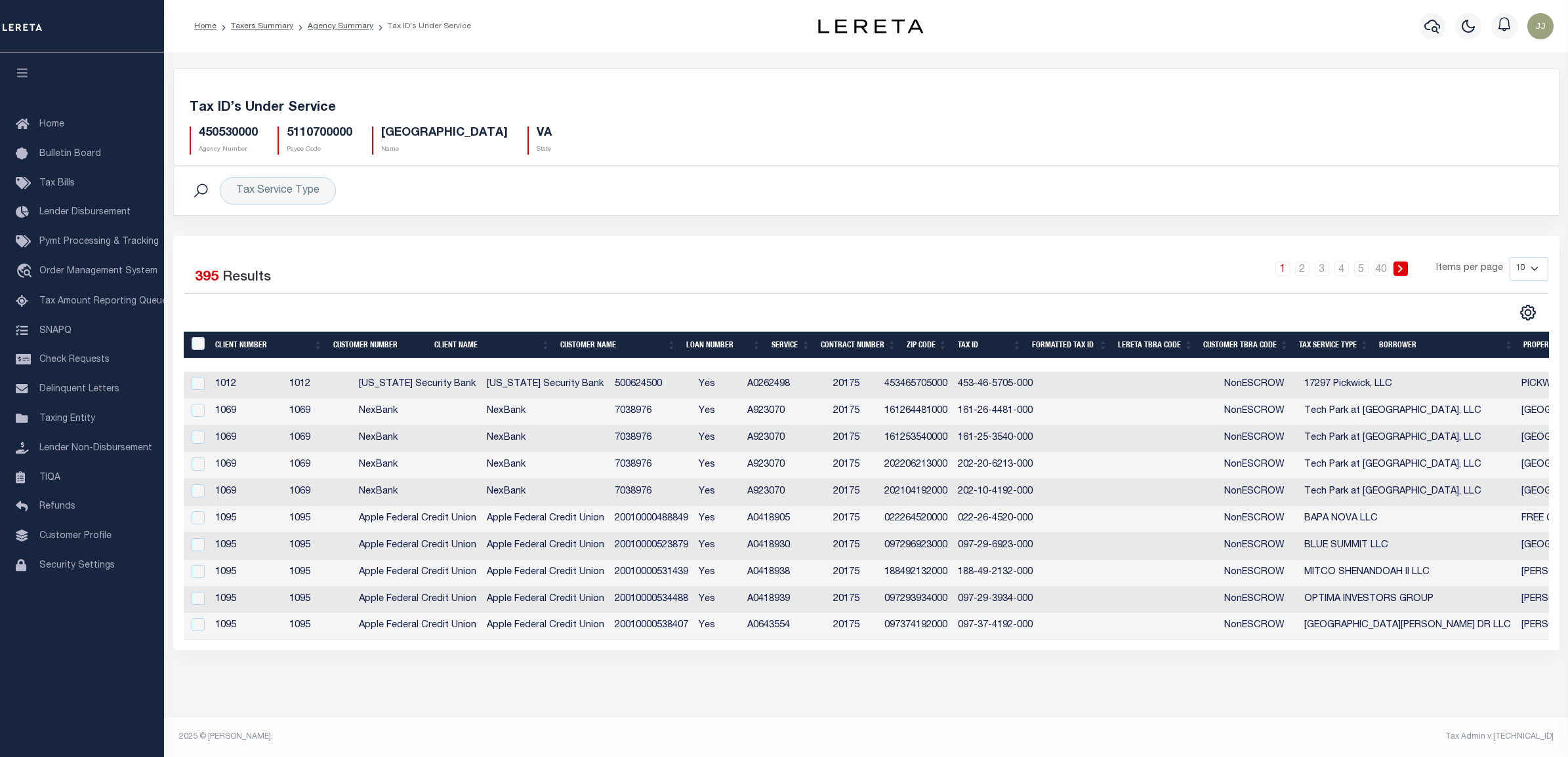
click at [221, 133] on h5 "450530000" at bounding box center [228, 134] width 59 height 15
copy h5 "450530000"
